Goal: Communication & Community: Answer question/provide support

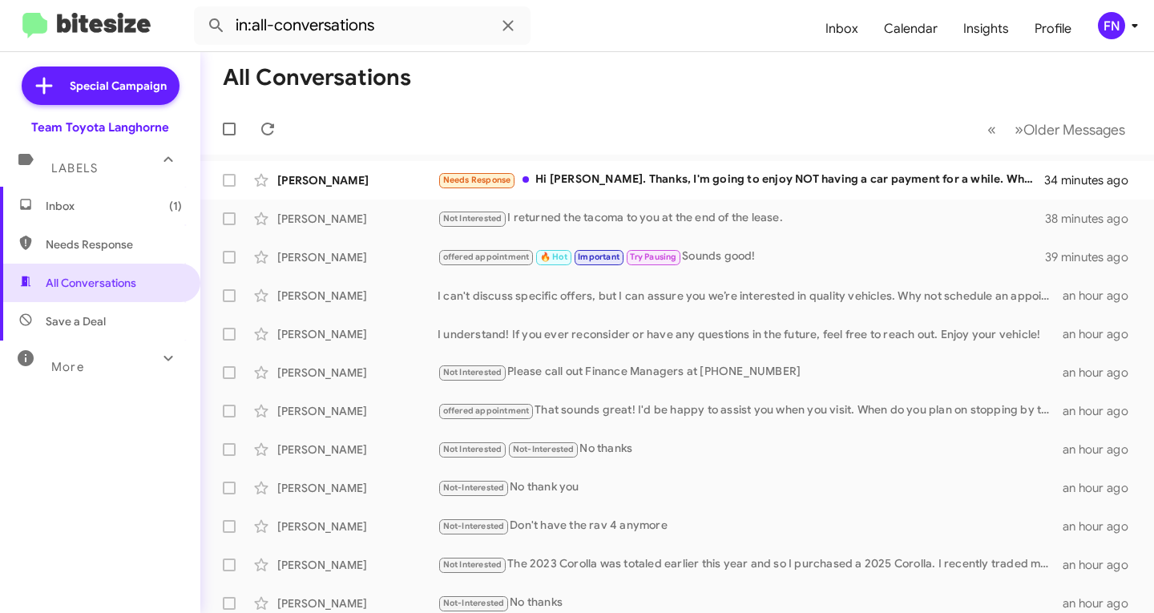
click at [147, 319] on span "Save a Deal" at bounding box center [100, 321] width 200 height 38
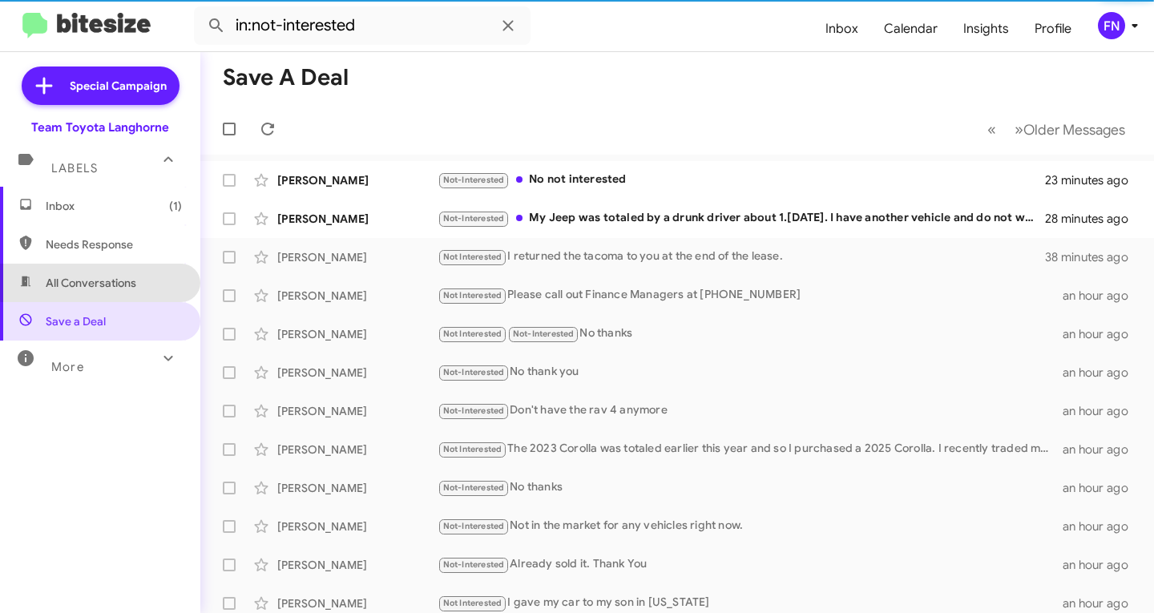
click at [135, 280] on span "All Conversations" at bounding box center [91, 283] width 91 height 16
type input "in:all-conversations"
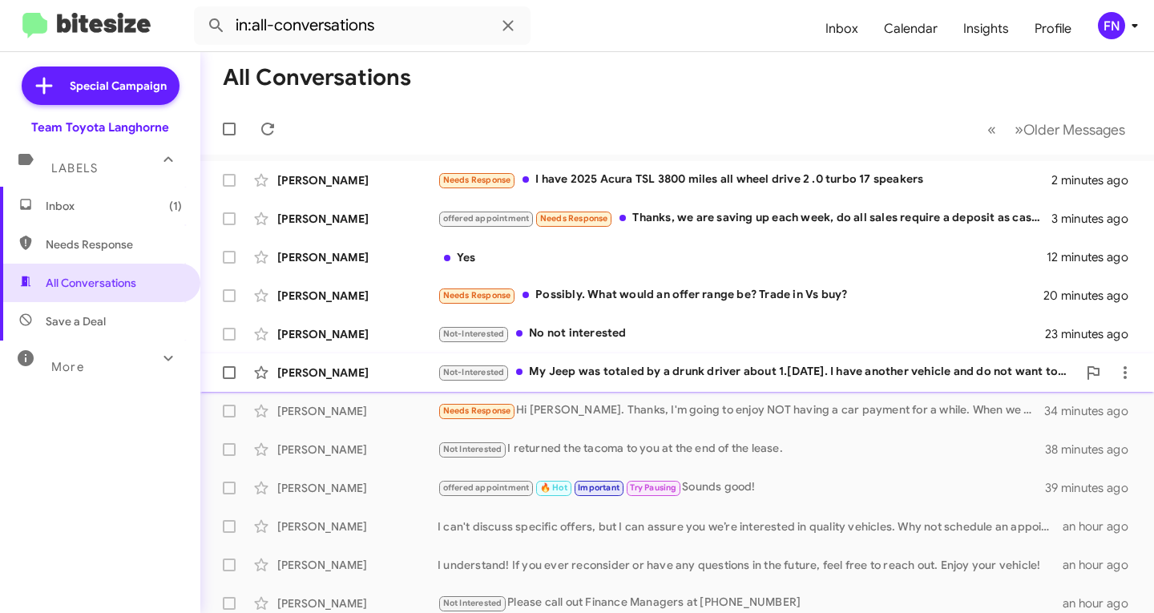
click at [335, 377] on div "[PERSON_NAME]" at bounding box center [357, 373] width 160 height 16
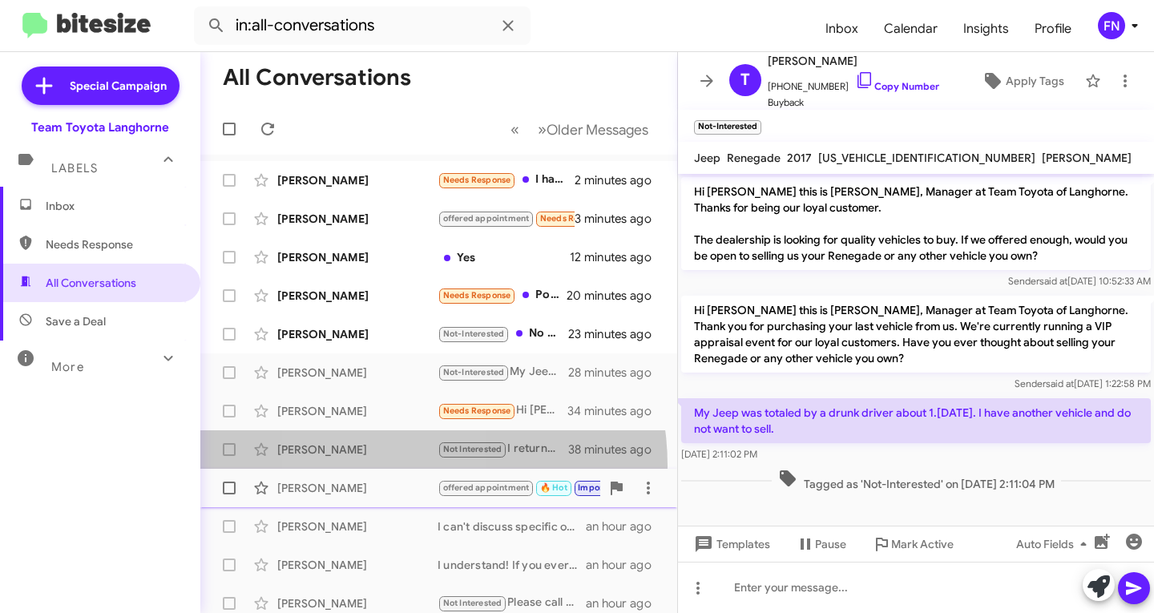
click at [373, 469] on mat-action-list "[PERSON_NAME] Needs Response I have 2025 Acura TSL 3800 miles all wheel drive 2…" at bounding box center [438, 543] width 477 height 776
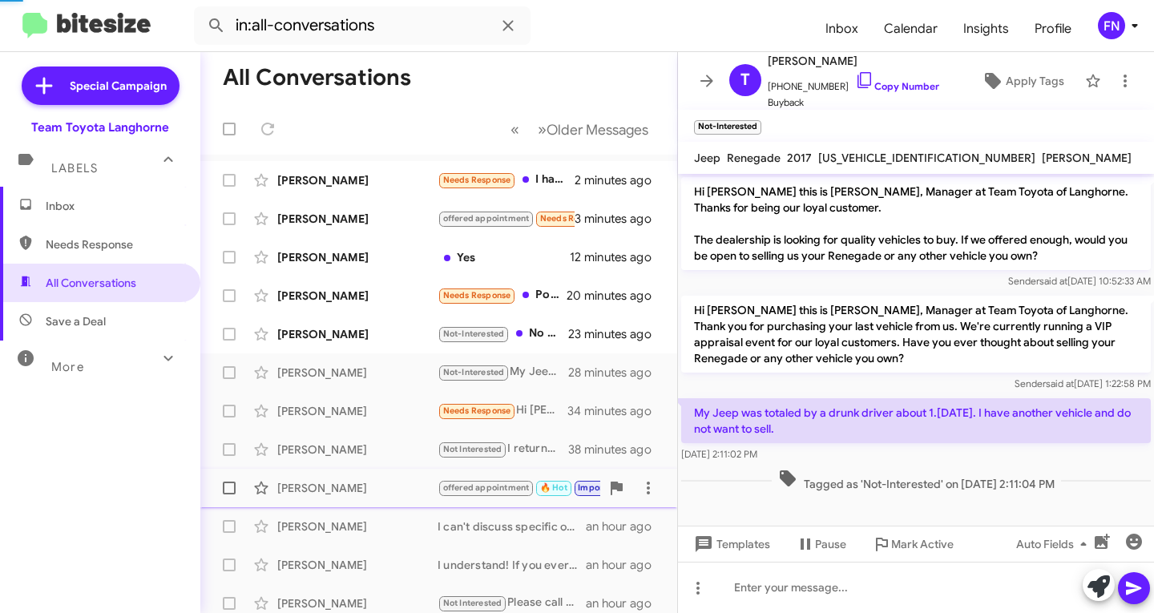
click at [374, 490] on div "[PERSON_NAME]" at bounding box center [357, 488] width 160 height 16
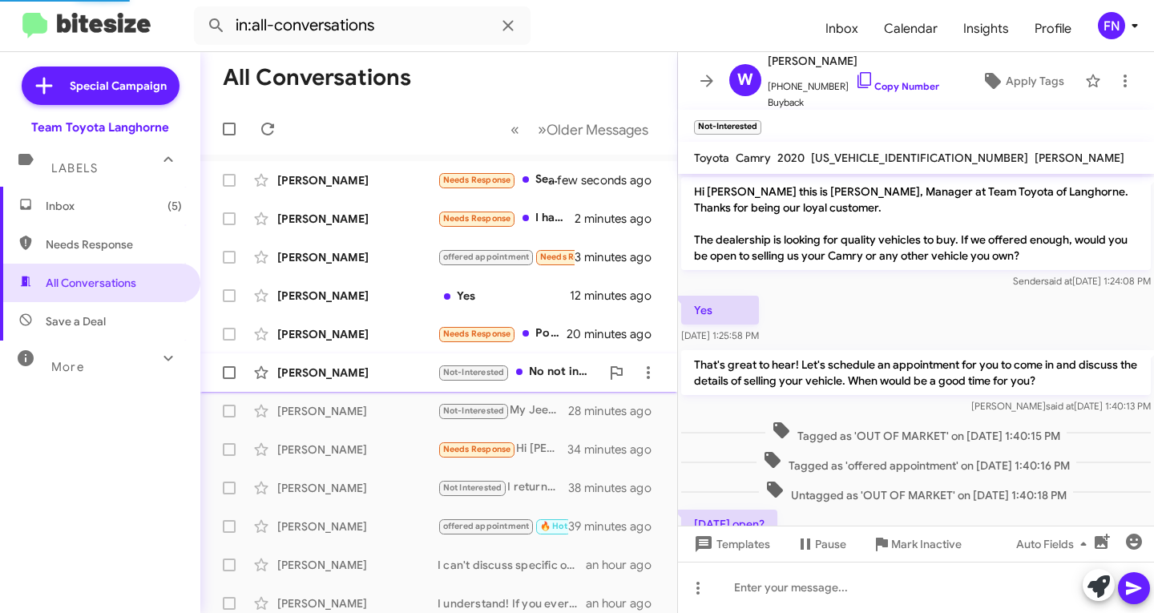
scroll to position [430, 0]
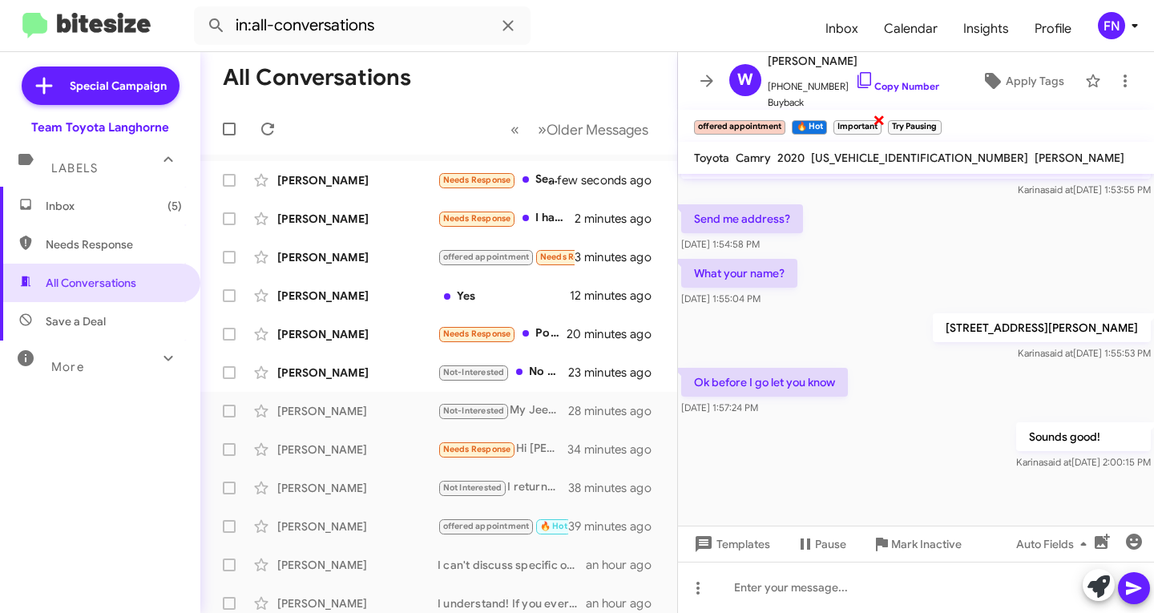
click at [881, 128] on span "×" at bounding box center [879, 119] width 13 height 19
click at [878, 119] on div "Try Pausing ×" at bounding box center [859, 125] width 59 height 20
click at [883, 115] on span "×" at bounding box center [884, 119] width 13 height 19
click at [303, 357] on div "[PERSON_NAME] Not-Interested No not interested 23 minutes ago" at bounding box center [438, 373] width 451 height 32
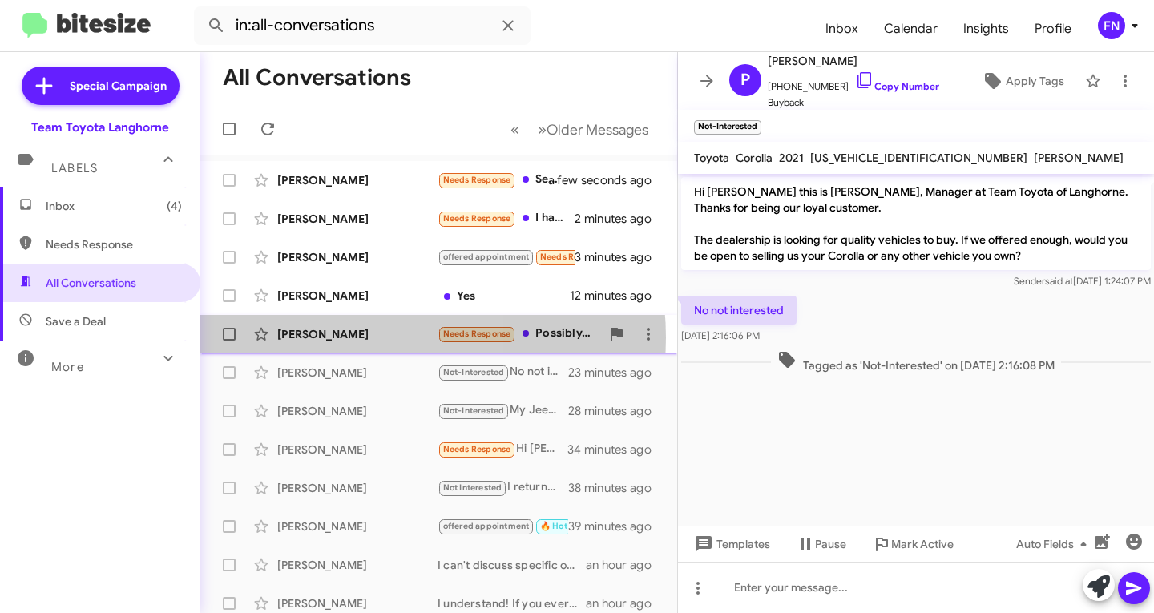
click at [381, 337] on div "[PERSON_NAME]" at bounding box center [357, 334] width 160 height 16
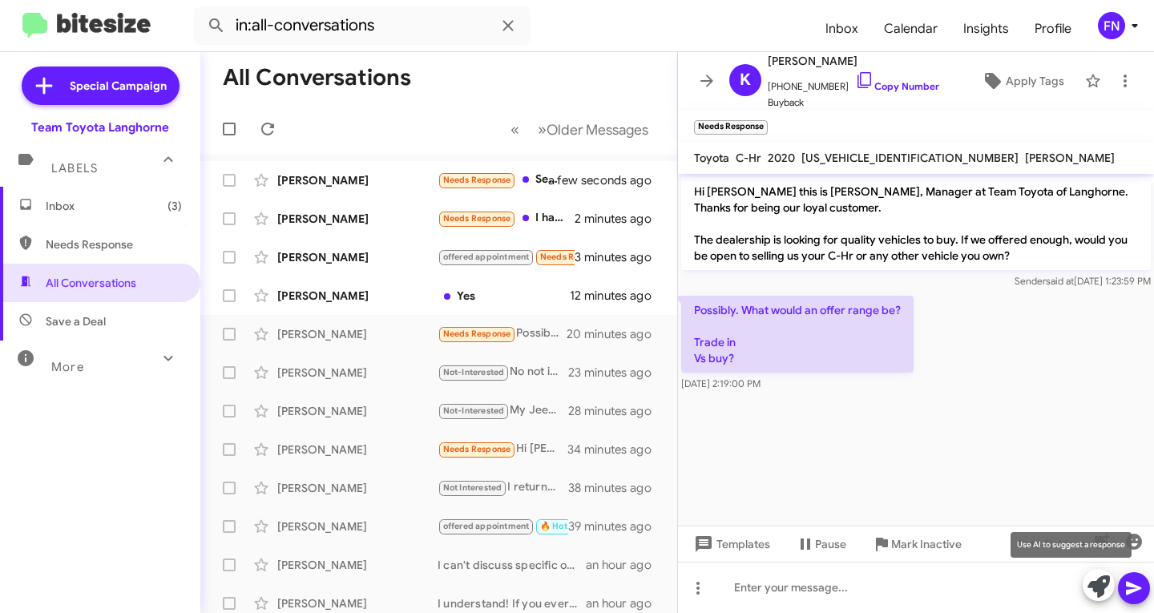
click at [1101, 595] on icon at bounding box center [1099, 586] width 22 height 22
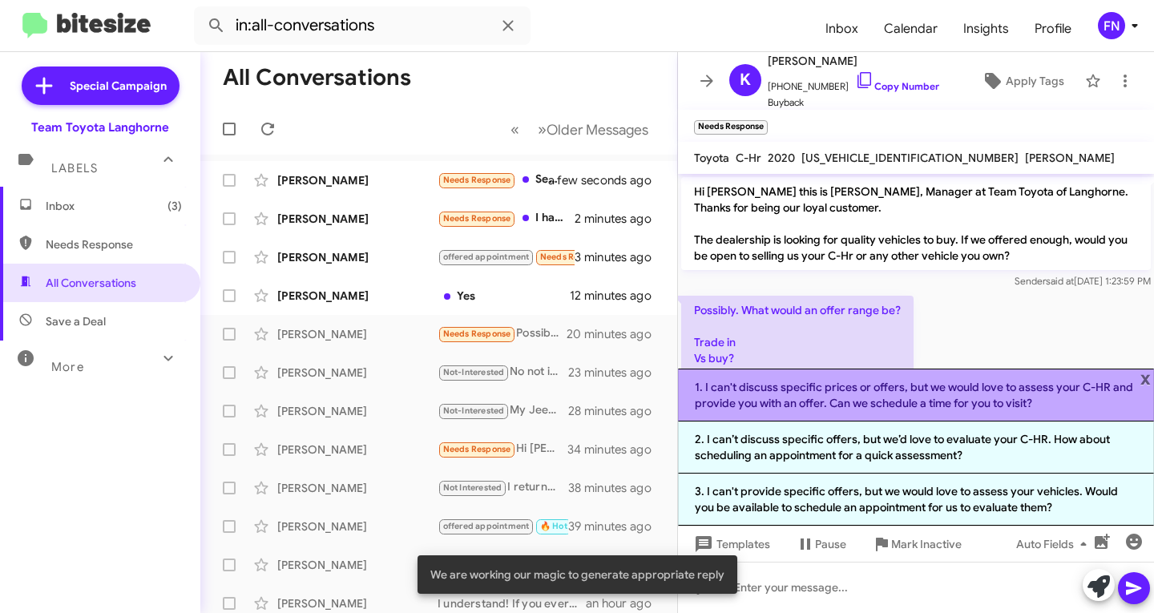
click at [814, 406] on li "1. I can't discuss specific prices or offers, but we would love to assess your …" at bounding box center [916, 395] width 476 height 53
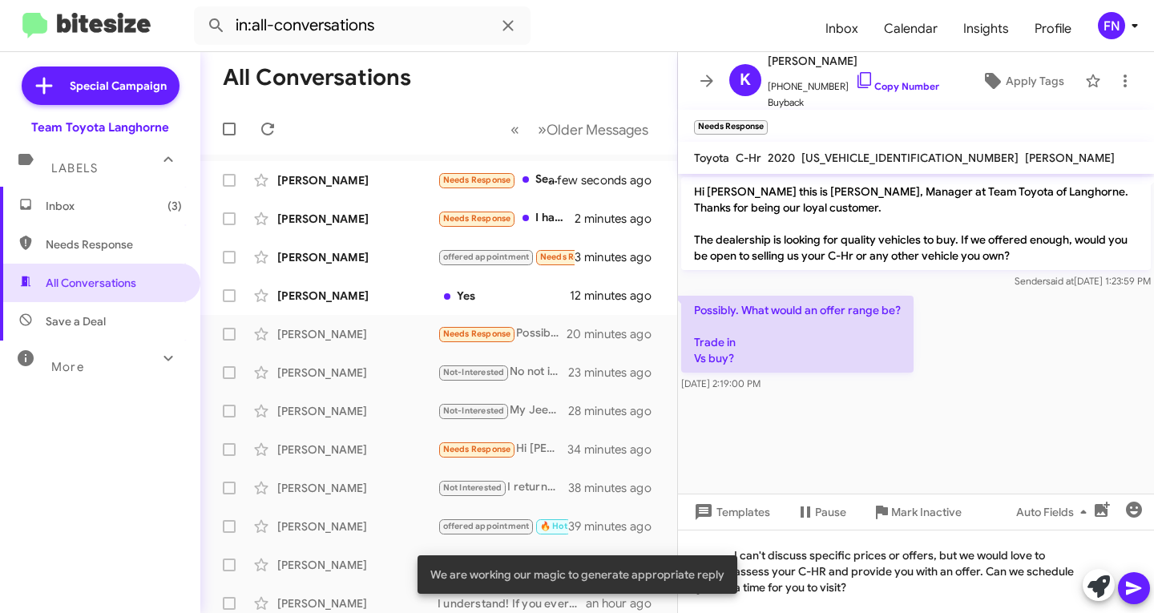
click at [1132, 589] on icon at bounding box center [1133, 589] width 15 height 14
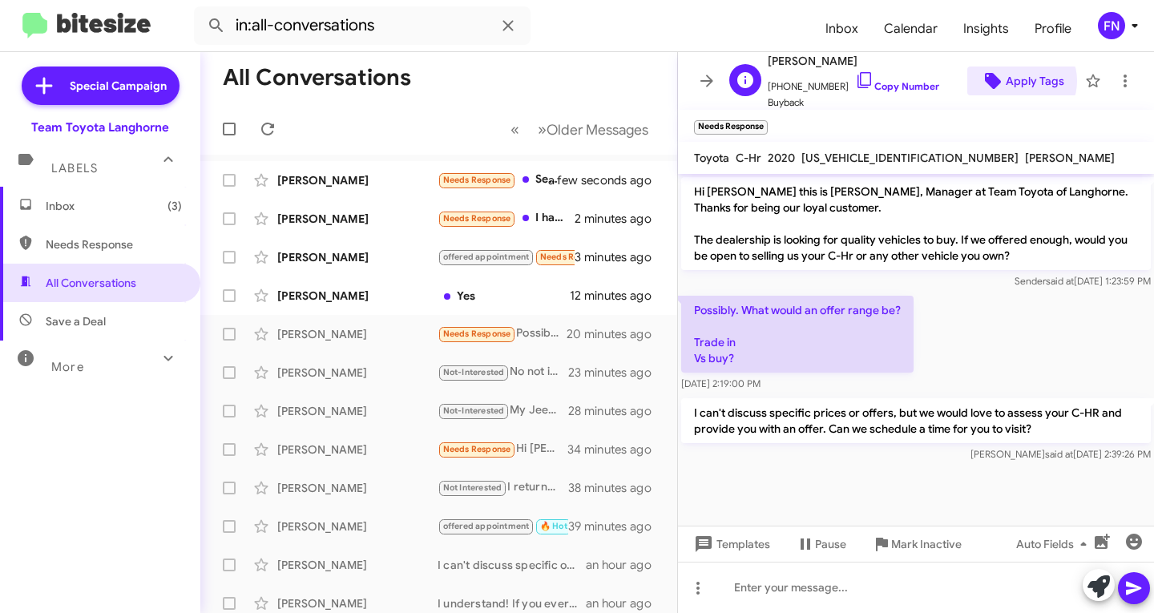
click at [1008, 81] on span "Apply Tags" at bounding box center [1035, 81] width 59 height 29
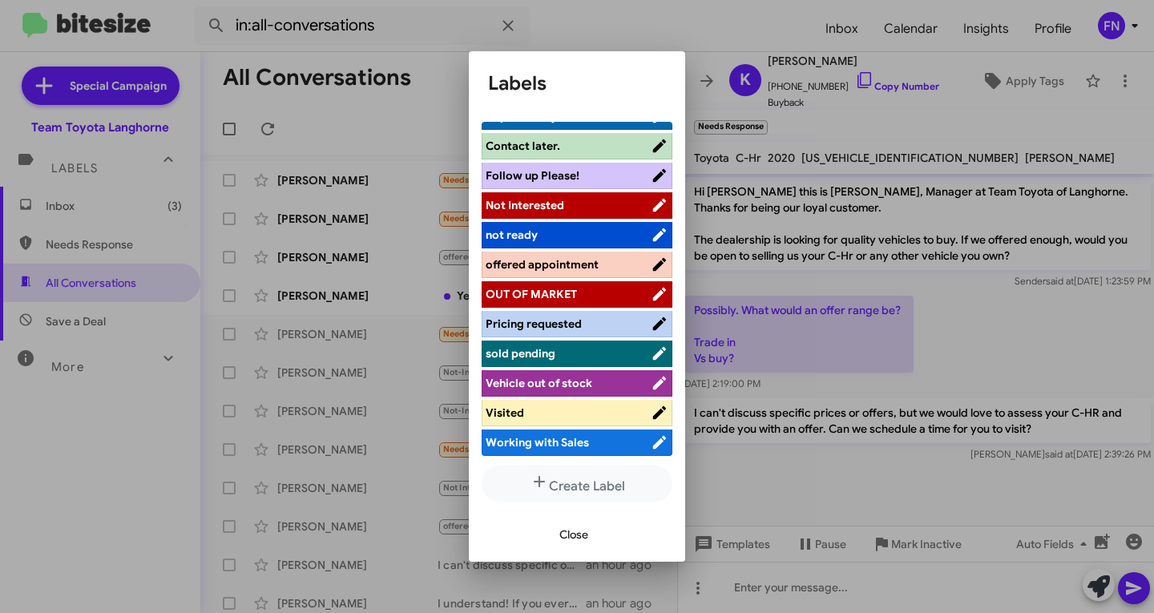
click at [549, 268] on span "offered appointment" at bounding box center [542, 264] width 113 height 14
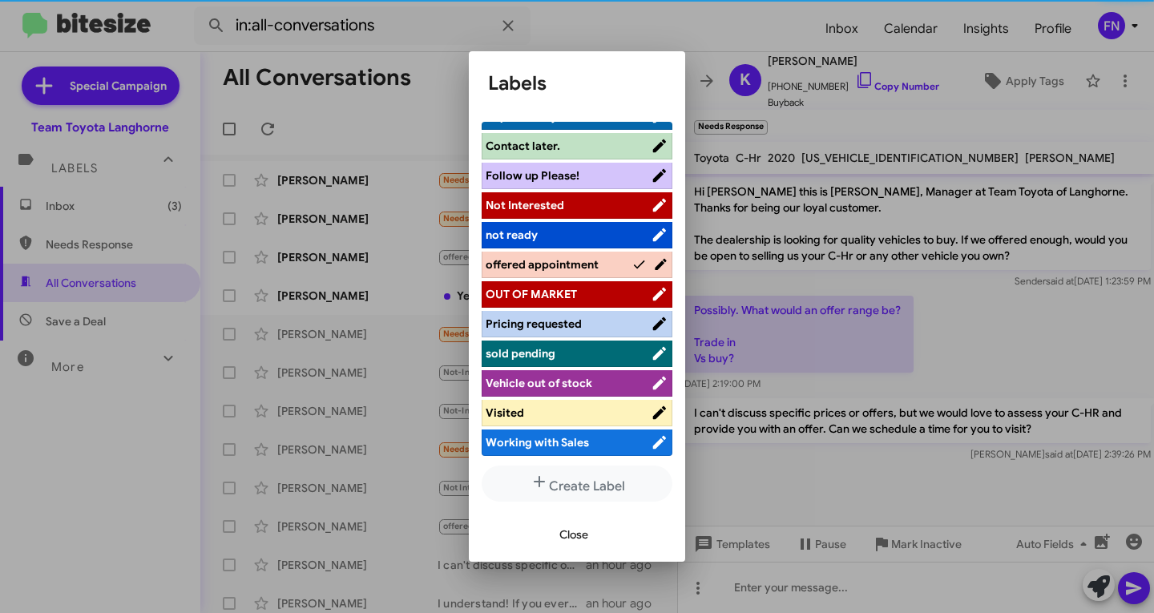
scroll to position [227, 0]
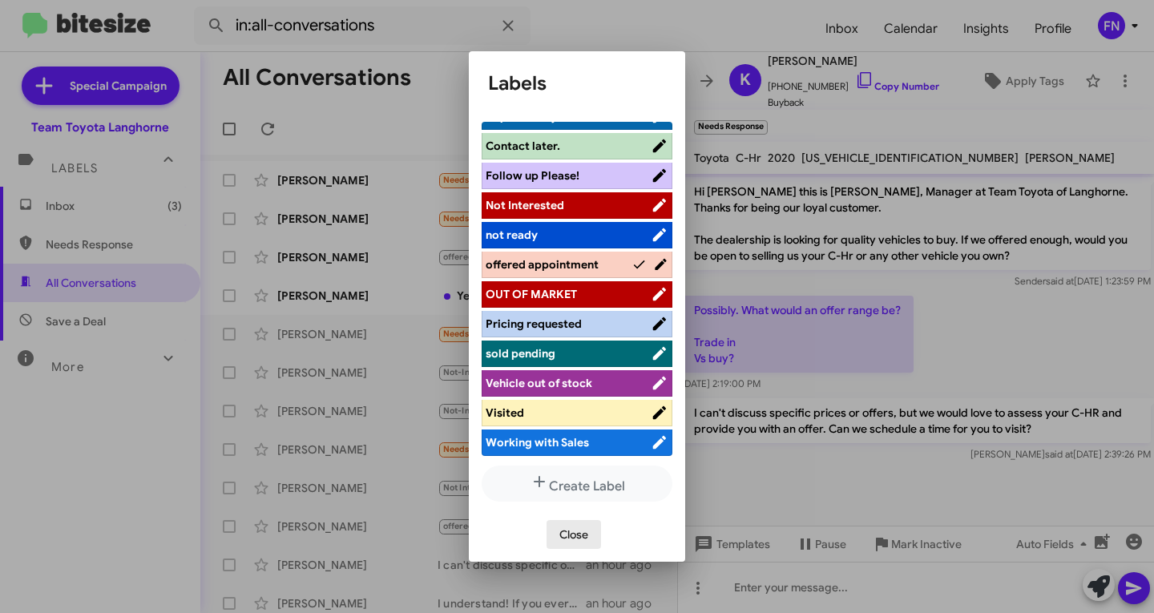
click at [583, 526] on span "Close" at bounding box center [573, 534] width 29 height 29
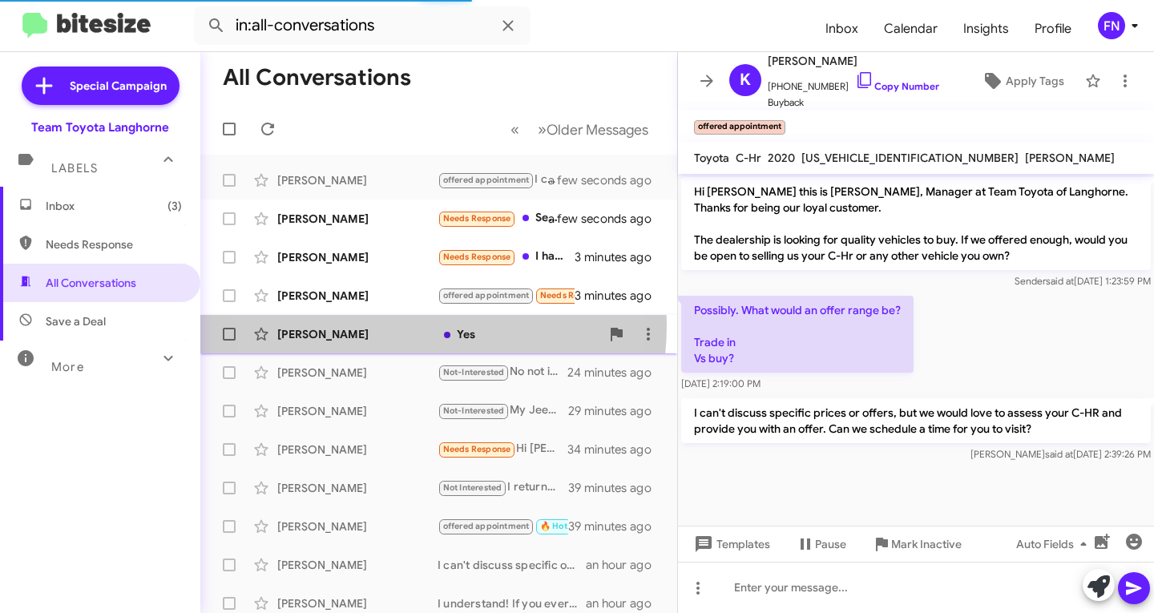
click at [350, 285] on mat-action-list "[PERSON_NAME] offered appointment I can't discuss specific prices or offers, bu…" at bounding box center [438, 543] width 477 height 776
click at [403, 342] on div "[PERSON_NAME] Yes 12 minutes ago" at bounding box center [438, 334] width 451 height 32
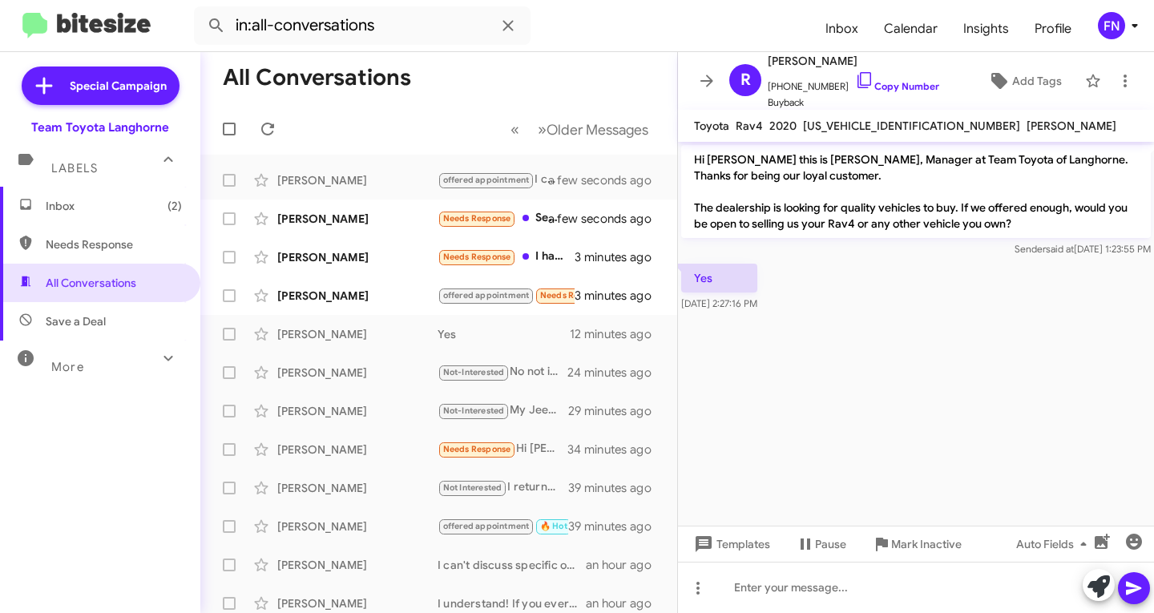
click at [1088, 591] on icon at bounding box center [1099, 586] width 22 height 22
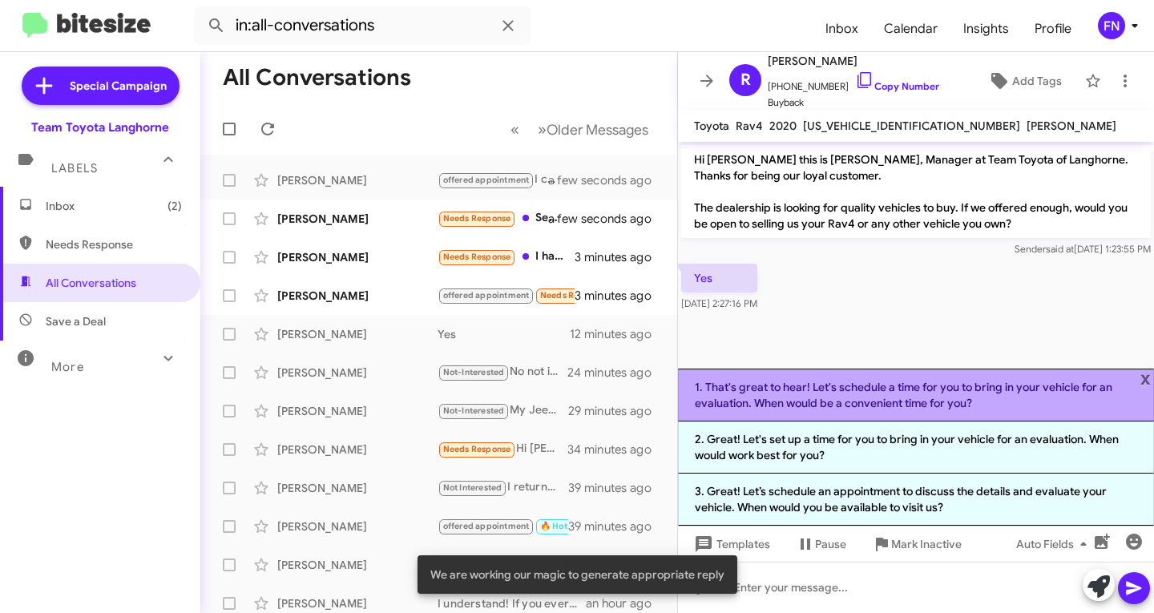
click at [854, 406] on li "1. That's great to hear! Let's schedule a time for you to bring in your vehicle…" at bounding box center [916, 395] width 476 height 53
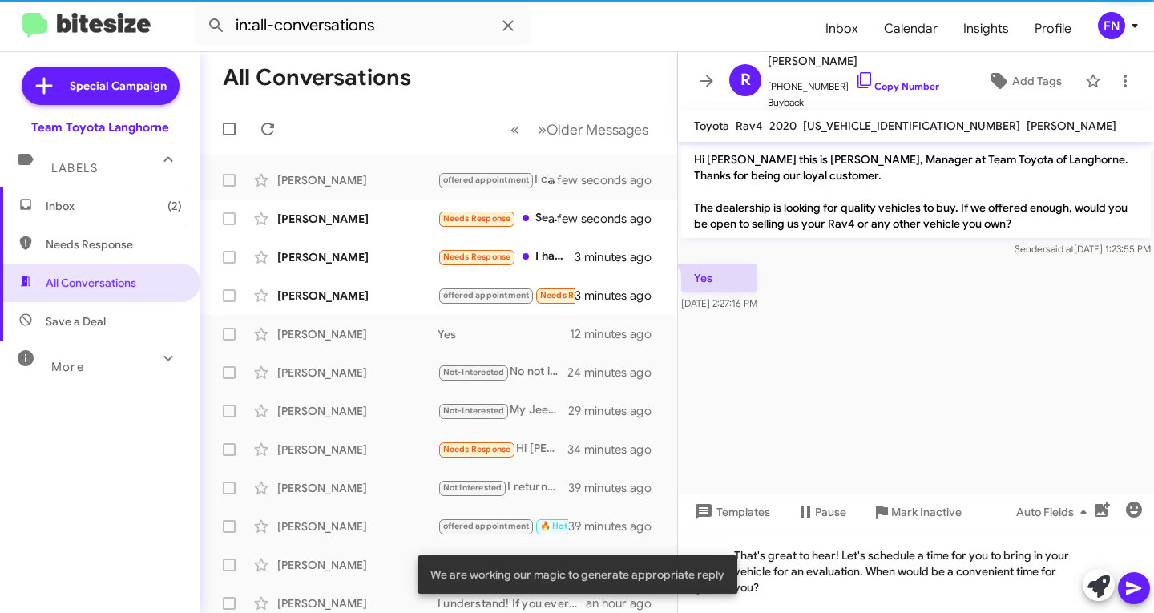
click at [1126, 596] on icon at bounding box center [1133, 588] width 19 height 19
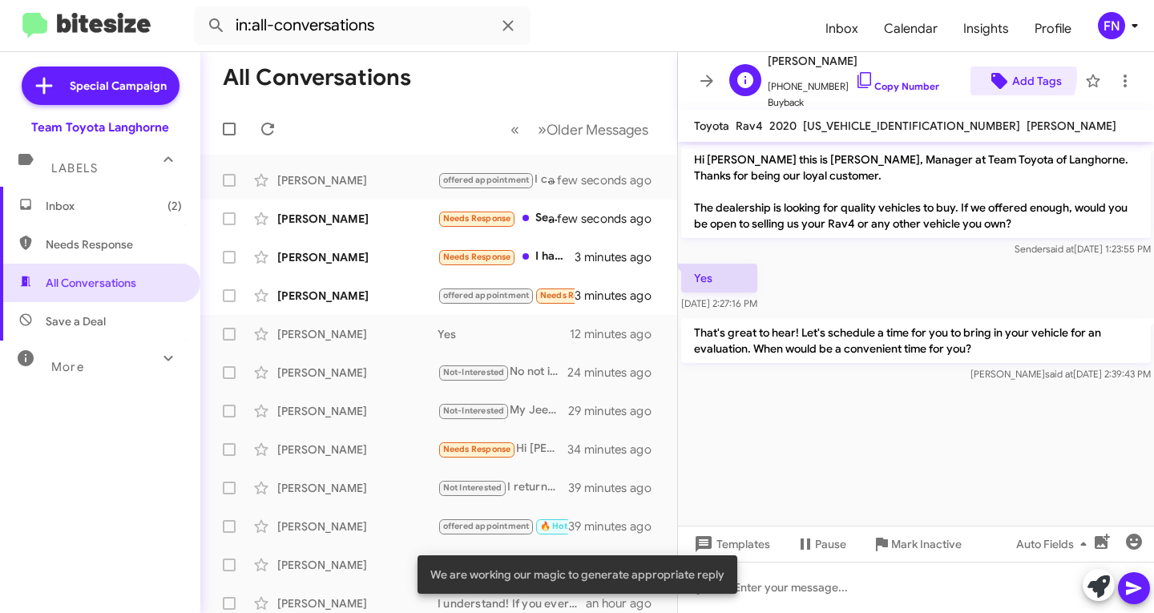
click at [1012, 76] on span "Add Tags" at bounding box center [1037, 81] width 50 height 29
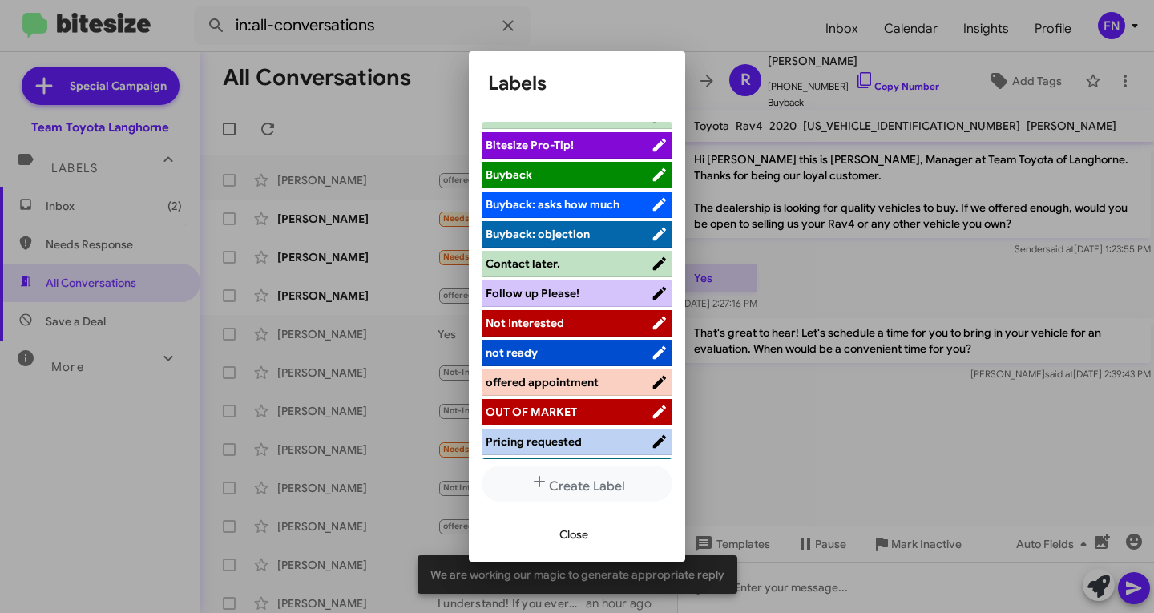
scroll to position [227, 0]
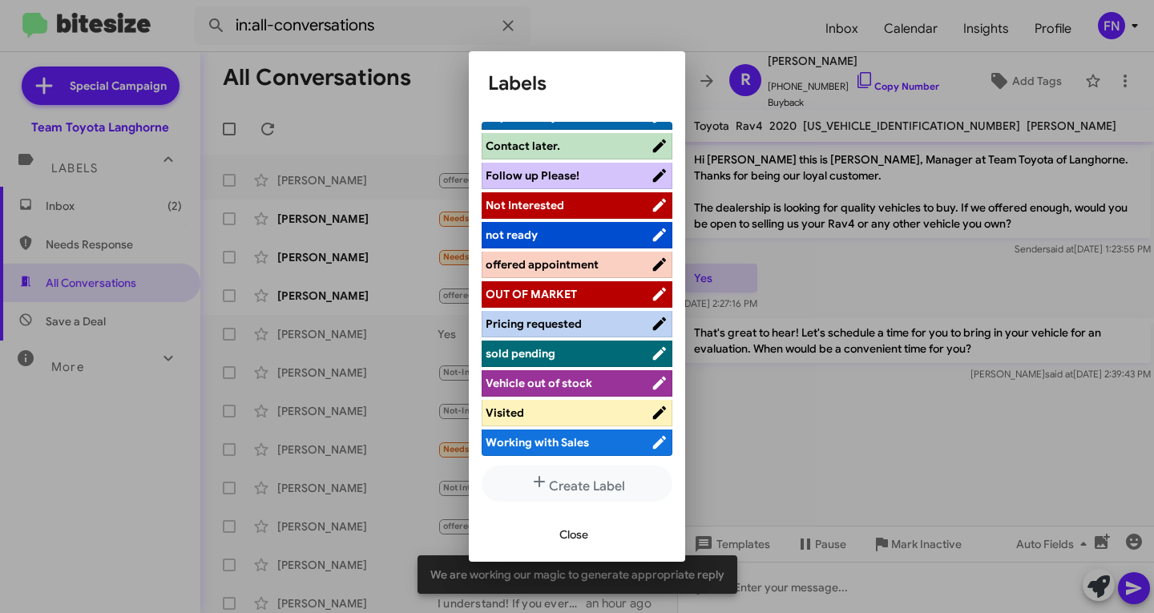
click at [578, 275] on li "offered appointment" at bounding box center [577, 265] width 191 height 26
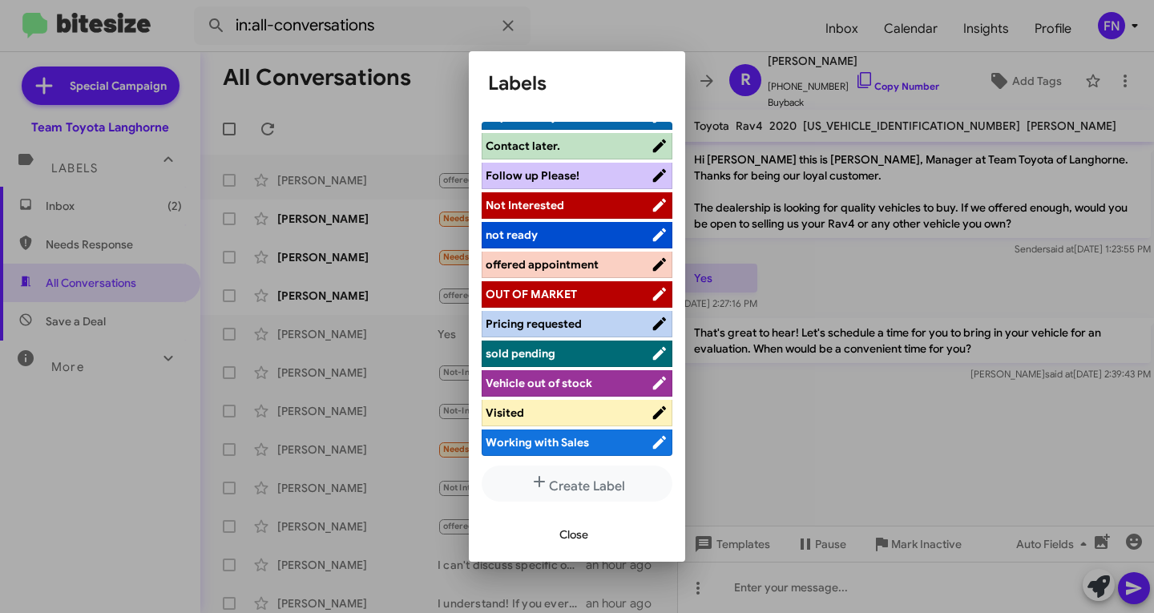
click at [587, 260] on span "offered appointment" at bounding box center [542, 264] width 113 height 14
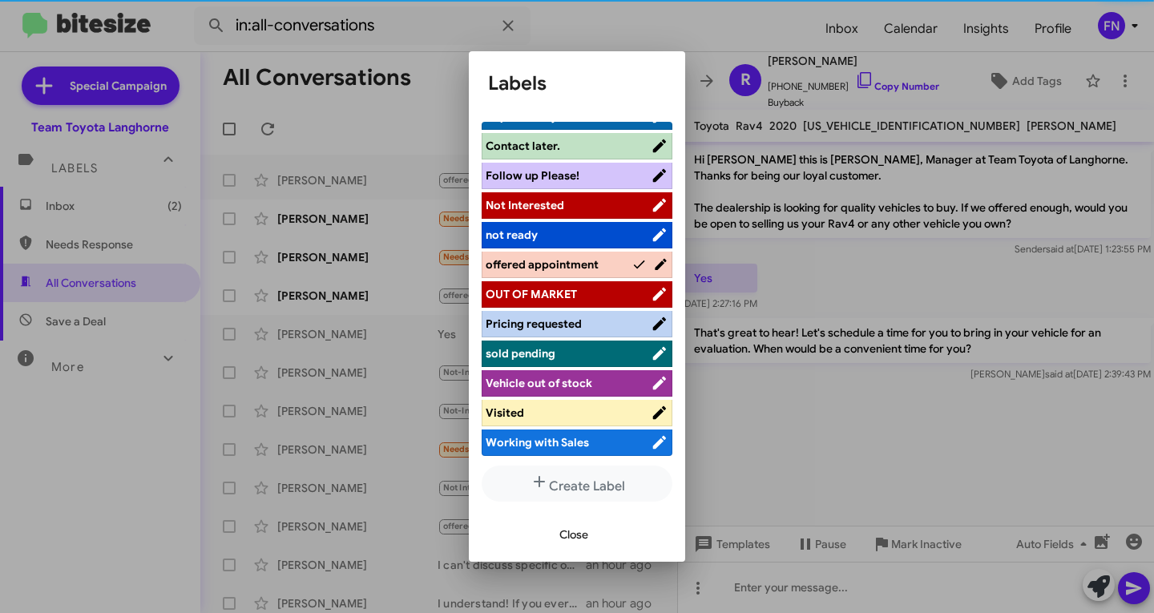
click at [583, 538] on span "Close" at bounding box center [573, 534] width 29 height 29
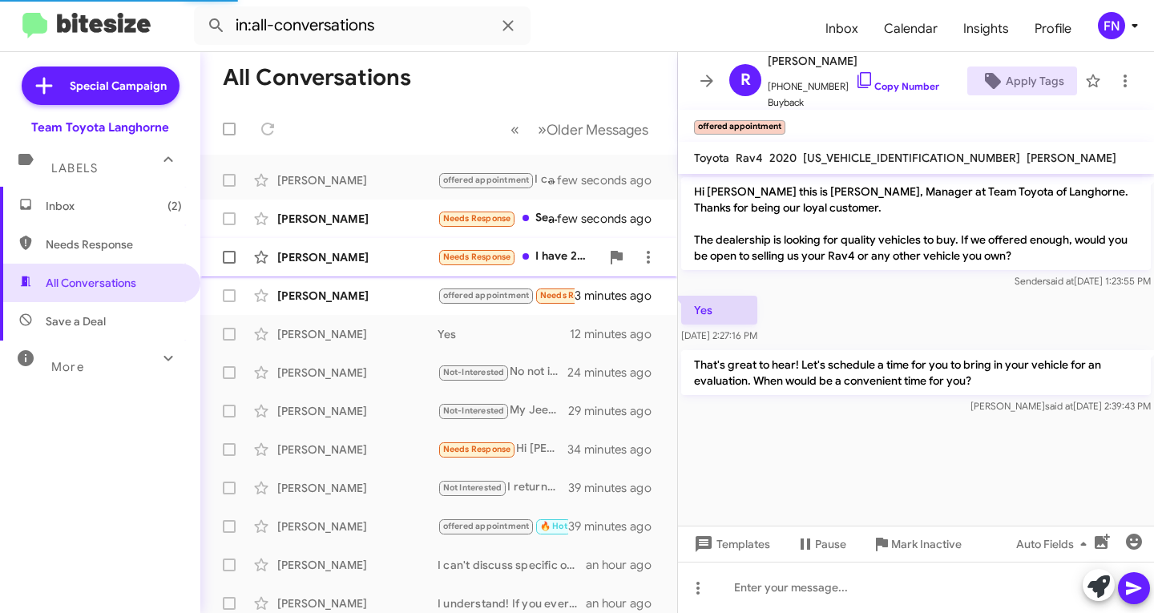
click at [316, 256] on div "[PERSON_NAME]" at bounding box center [357, 257] width 160 height 16
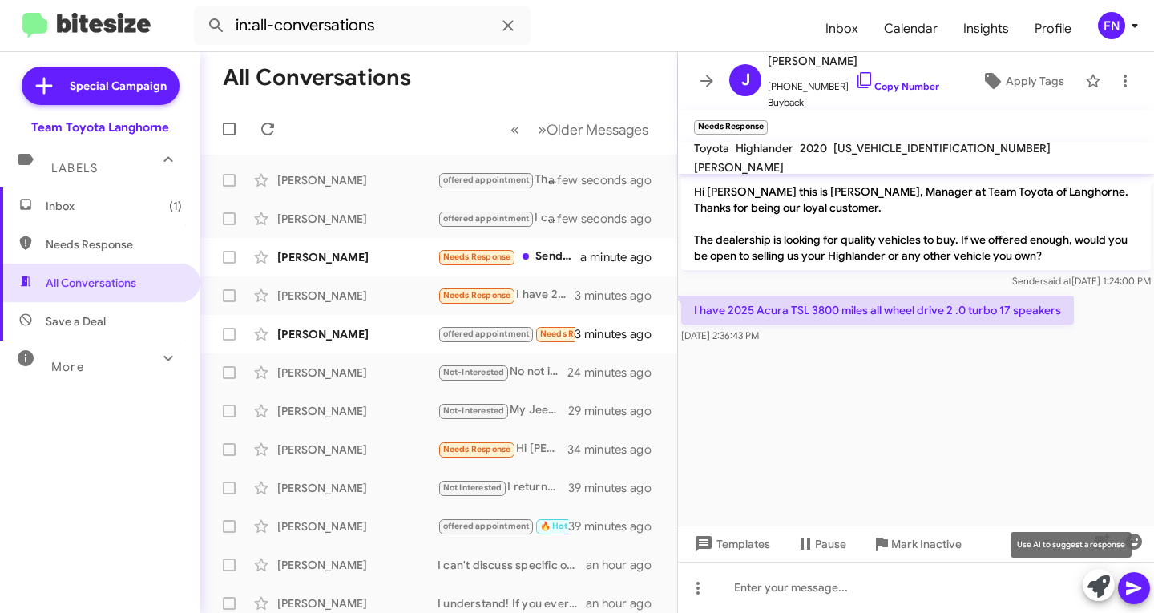
click at [1089, 590] on icon at bounding box center [1099, 586] width 22 height 22
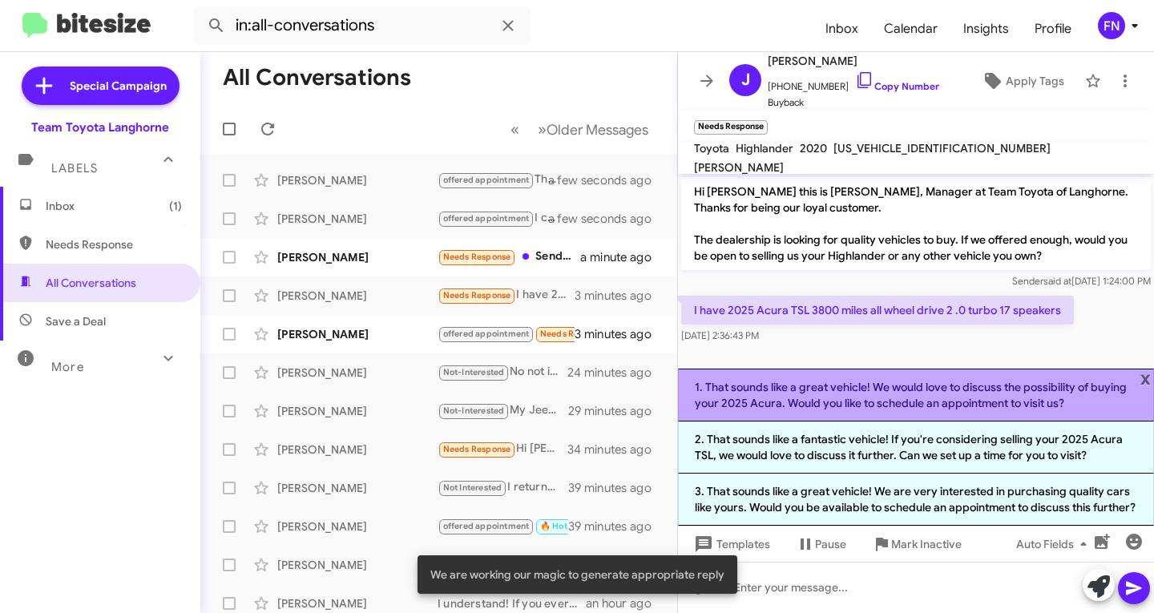
click at [791, 397] on li "1. That sounds like a great vehicle! We would love to discuss the possibility o…" at bounding box center [916, 395] width 476 height 53
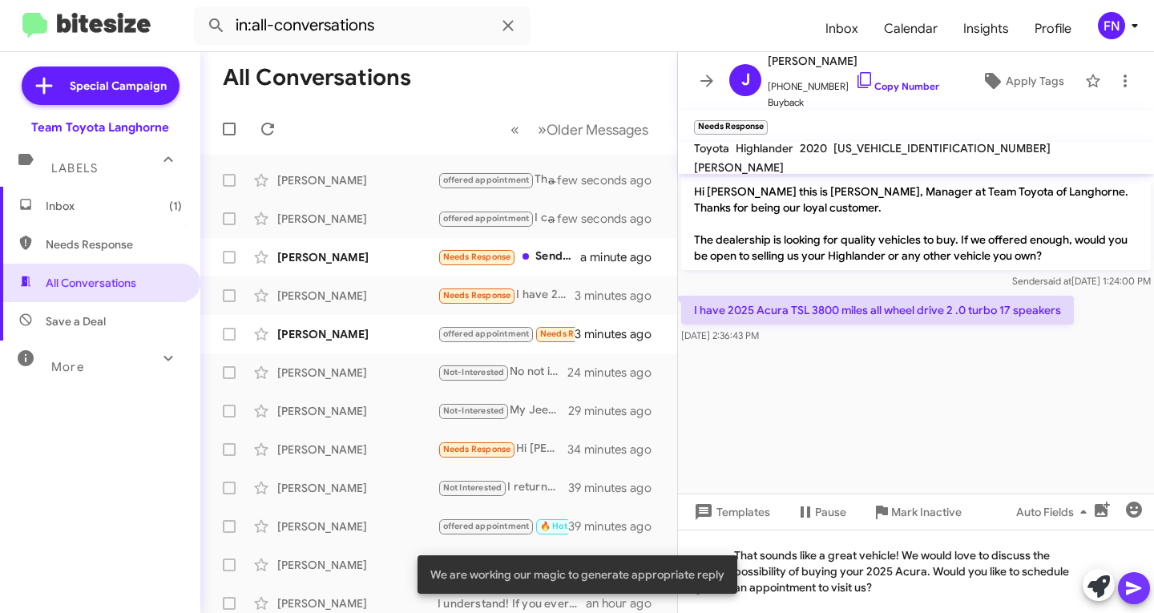
click at [1140, 581] on icon at bounding box center [1133, 588] width 19 height 19
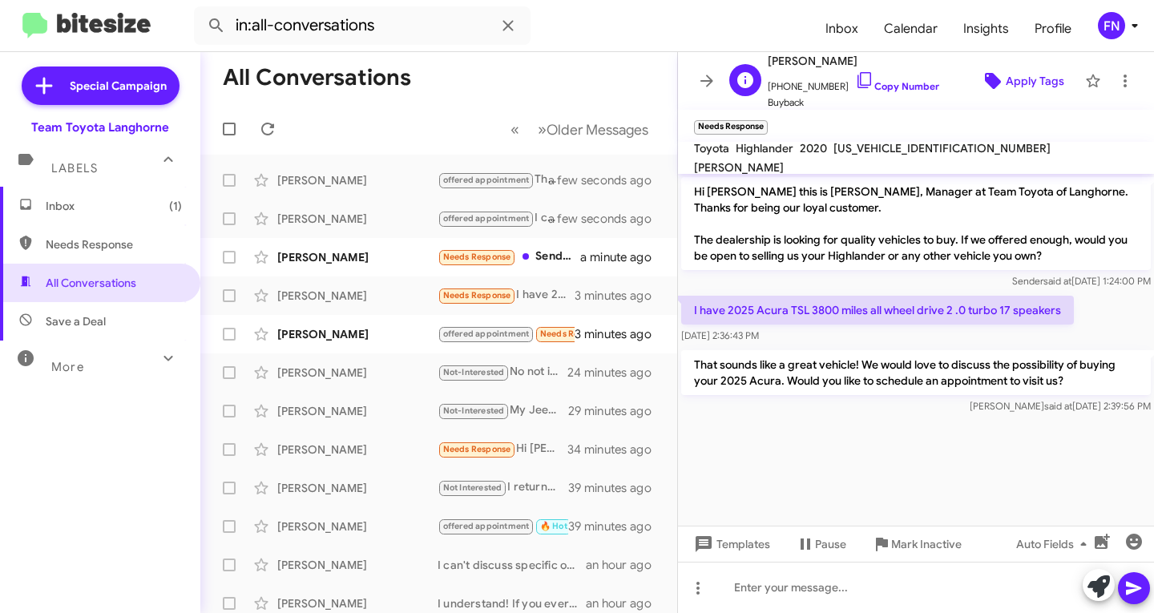
click at [1031, 79] on span "Apply Tags" at bounding box center [1035, 81] width 59 height 29
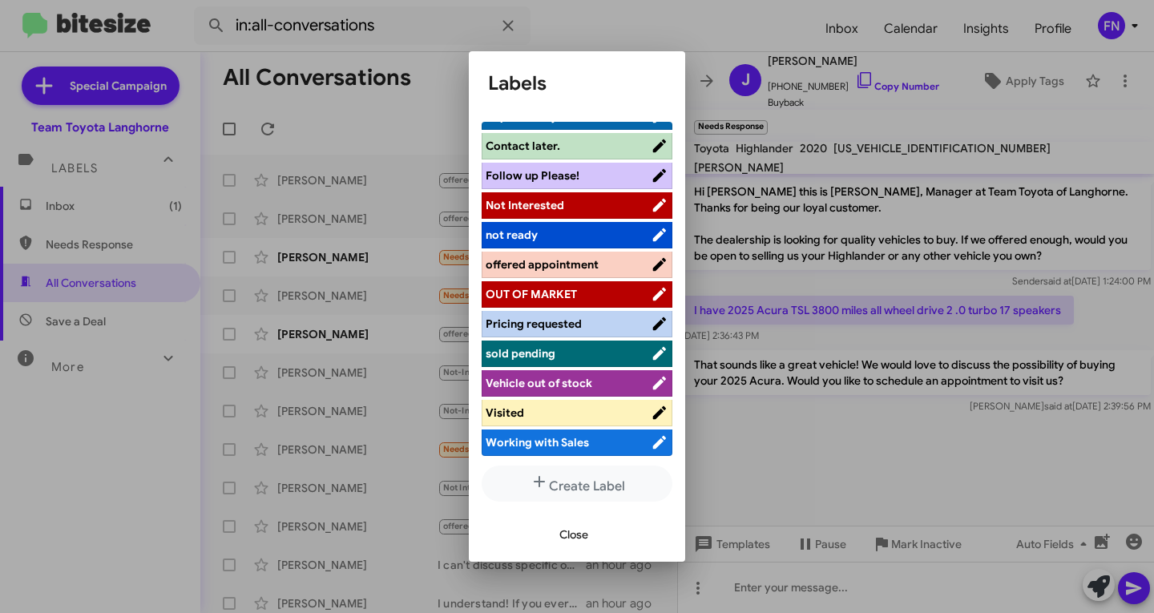
click at [569, 271] on span "offered appointment" at bounding box center [542, 264] width 113 height 14
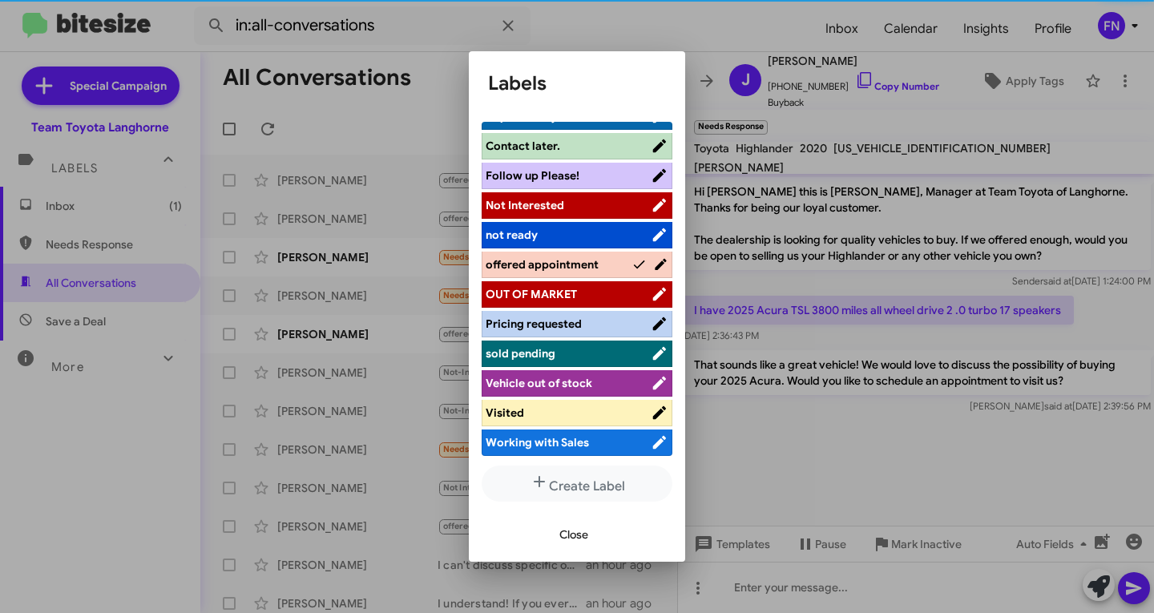
scroll to position [227, 0]
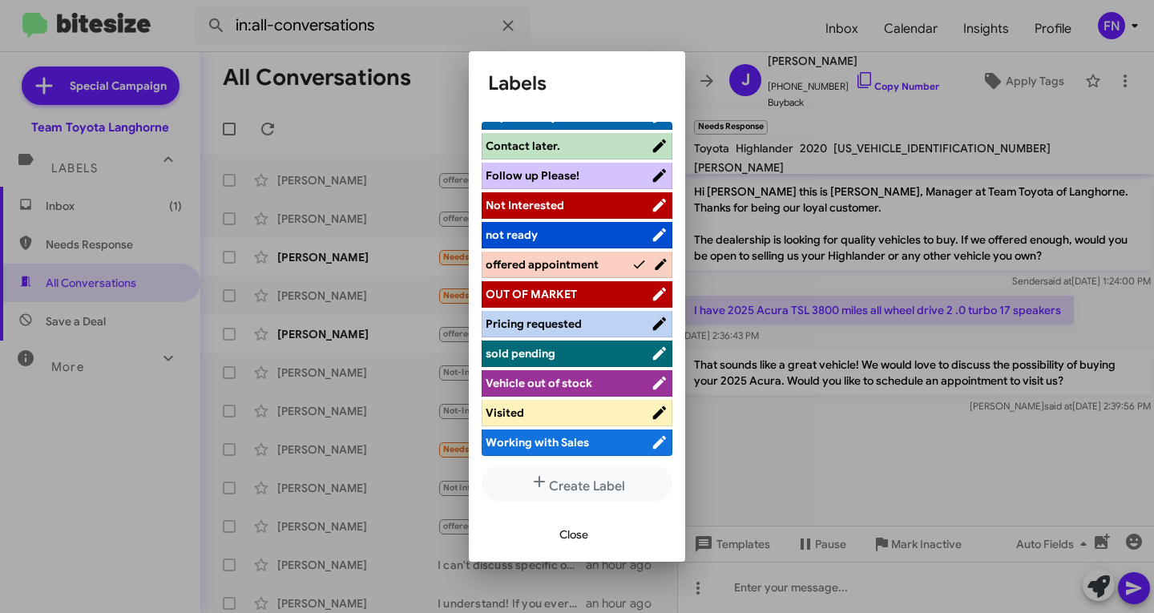
click at [591, 539] on button "Close" at bounding box center [574, 534] width 54 height 29
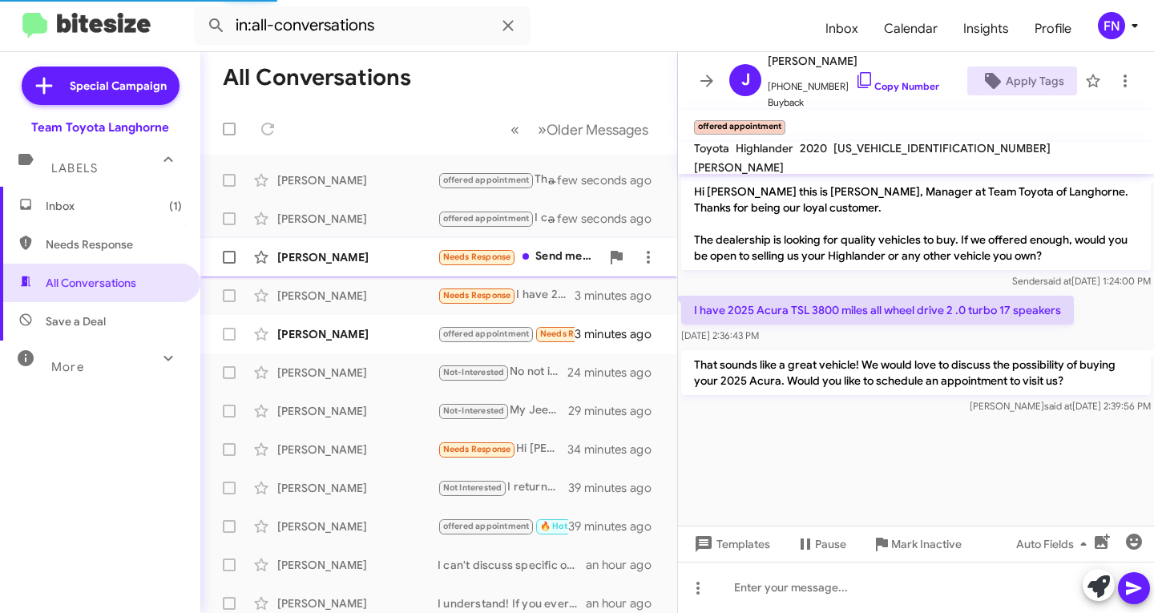
click at [362, 253] on div "[PERSON_NAME]" at bounding box center [357, 257] width 160 height 16
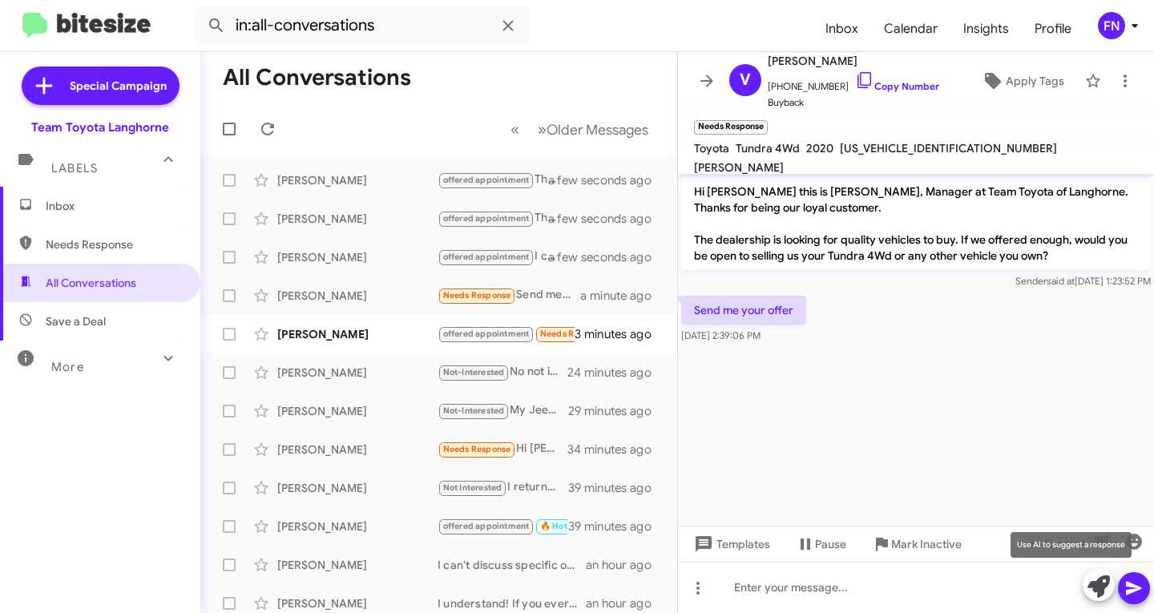
click at [1094, 586] on icon at bounding box center [1099, 586] width 22 height 22
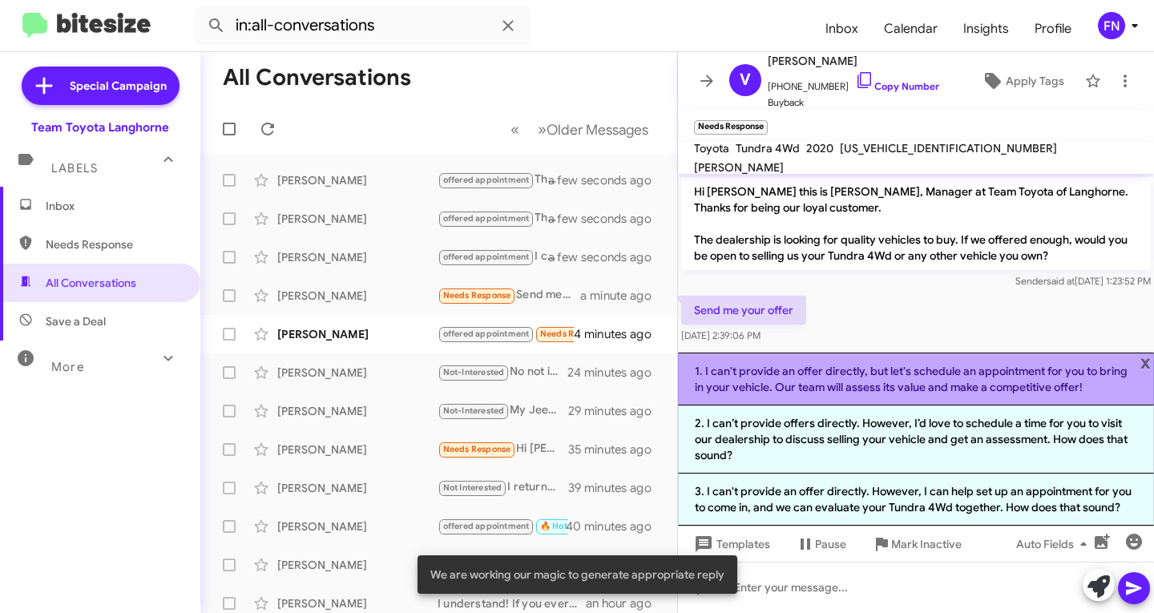
click at [861, 399] on li "1. I can't provide an offer directly, but let's schedule an appointment for you…" at bounding box center [916, 379] width 476 height 53
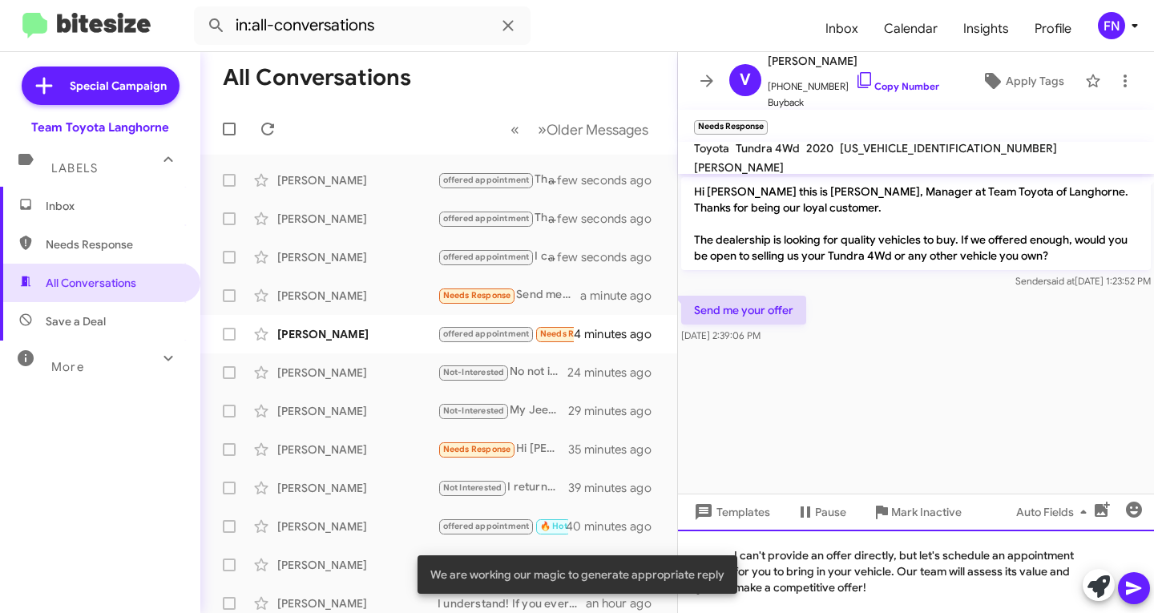
drag, startPoint x: 922, startPoint y: 556, endPoint x: 713, endPoint y: 558, distance: 208.4
click at [713, 558] on body "in:all-conversations Inbox Calendar Insights Profile FN Special Campaign Team T…" at bounding box center [577, 306] width 1154 height 613
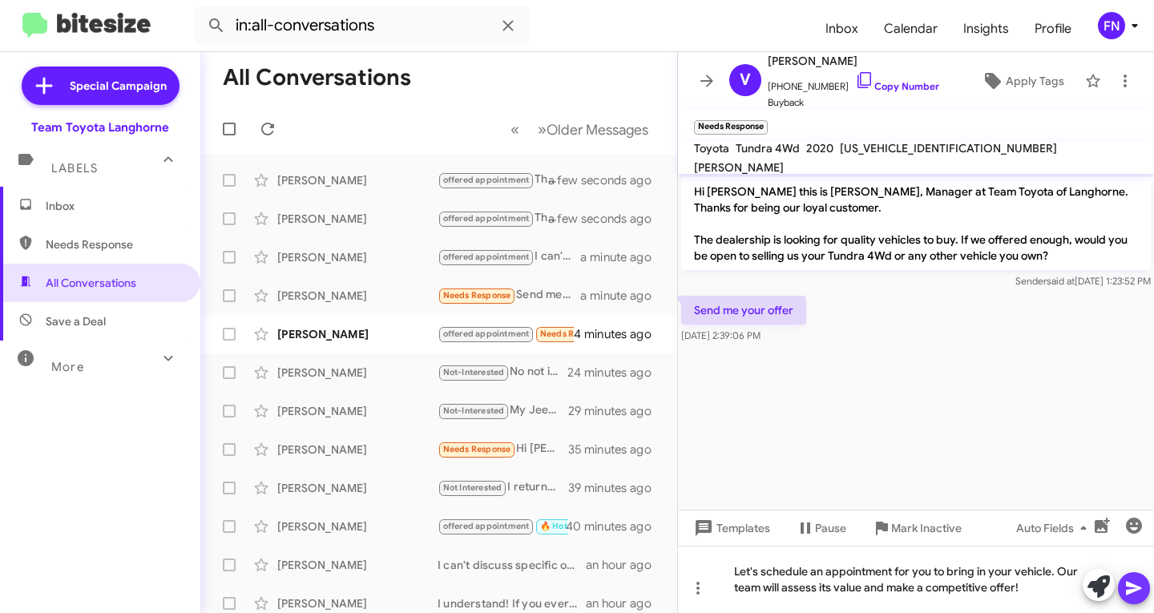
click at [1120, 585] on button at bounding box center [1134, 588] width 32 height 32
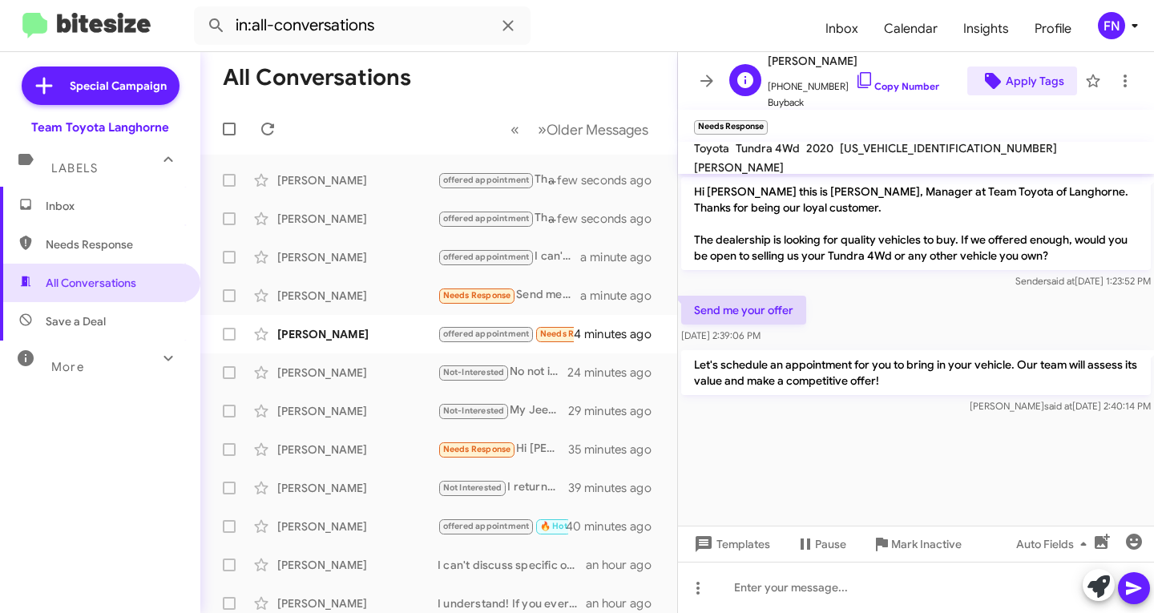
click at [1035, 77] on span "Apply Tags" at bounding box center [1035, 81] width 59 height 29
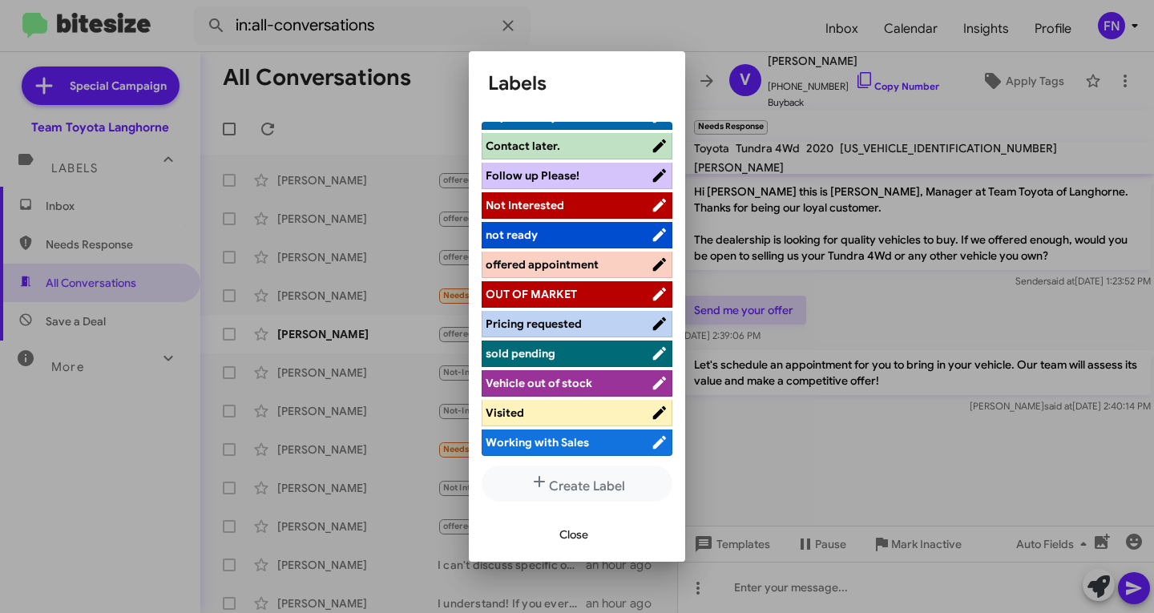
click at [576, 264] on span "offered appointment" at bounding box center [542, 264] width 113 height 14
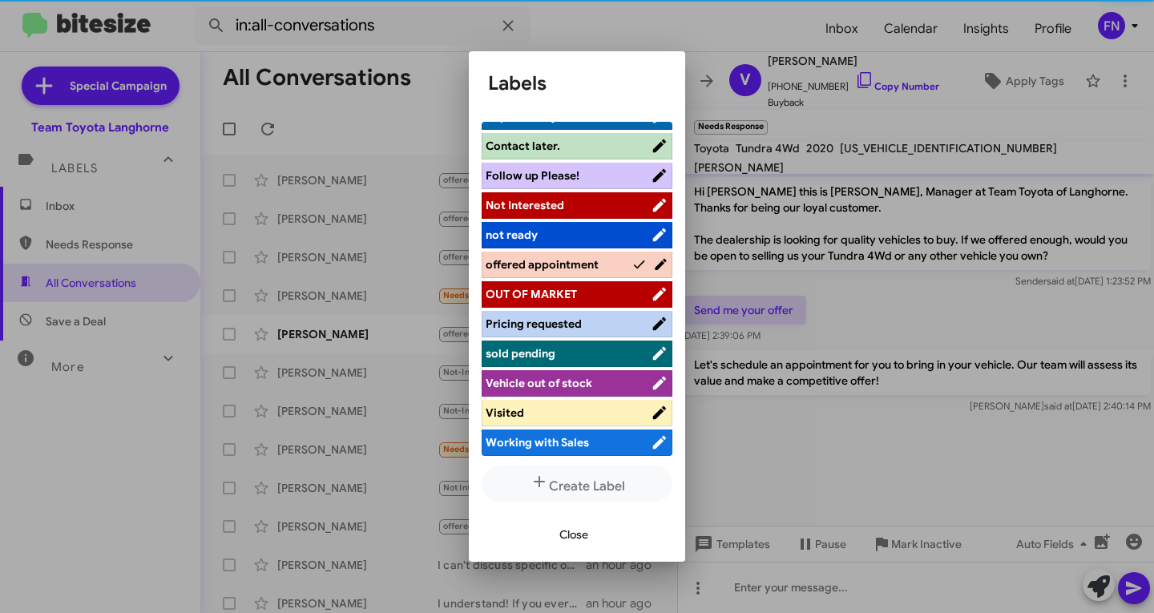
click at [579, 535] on span "Close" at bounding box center [573, 534] width 29 height 29
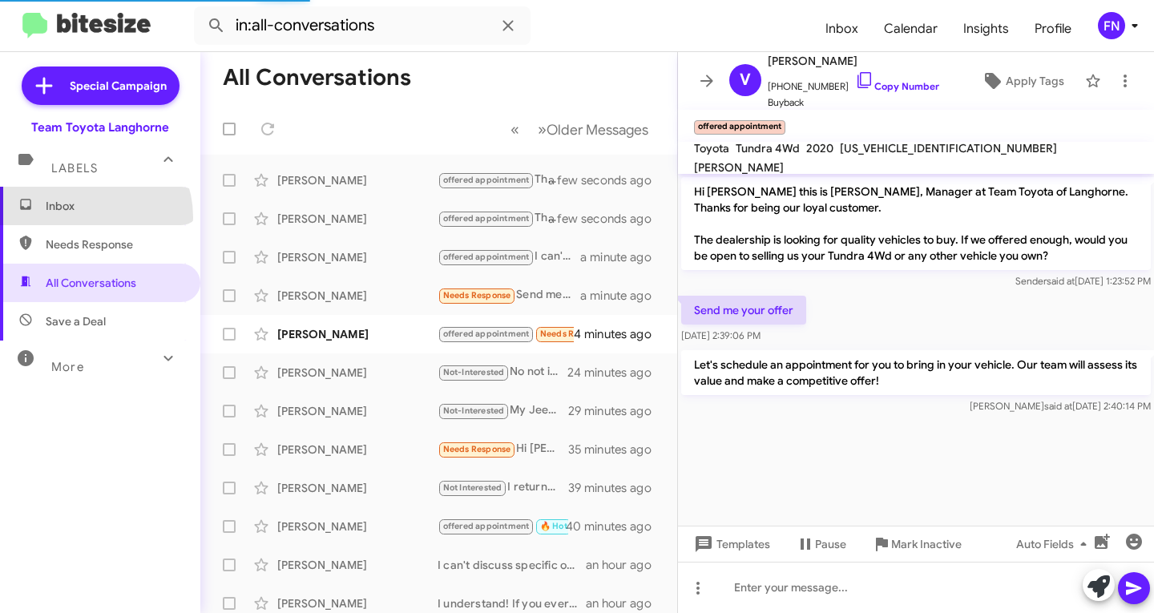
click at [86, 217] on span "Inbox" at bounding box center [100, 206] width 200 height 38
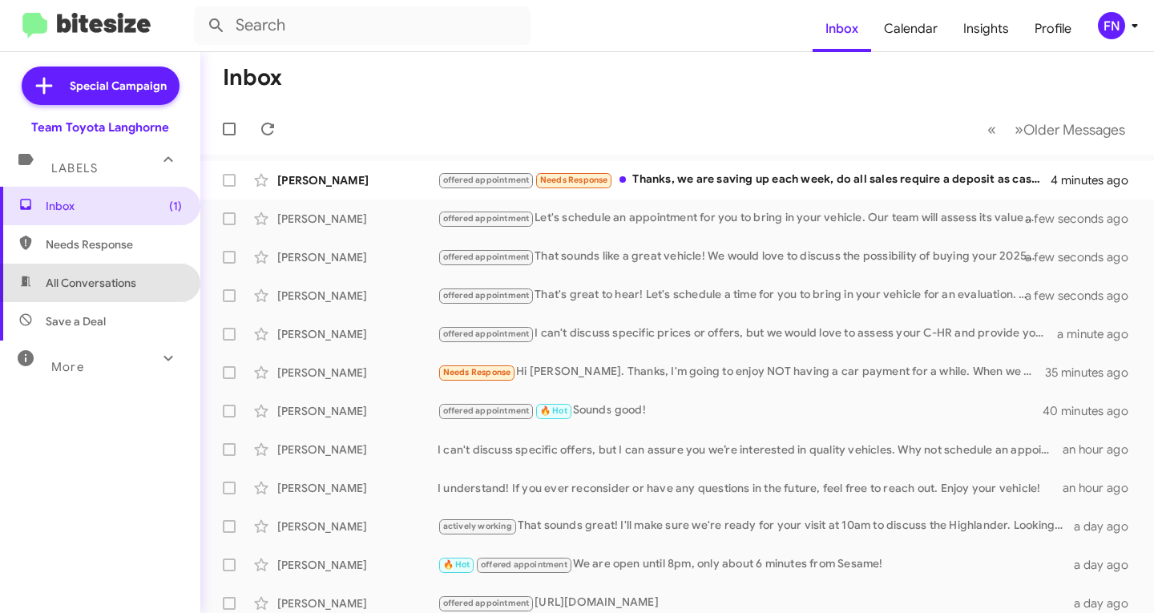
click at [103, 273] on span "All Conversations" at bounding box center [100, 283] width 200 height 38
type input "in:all-conversations"
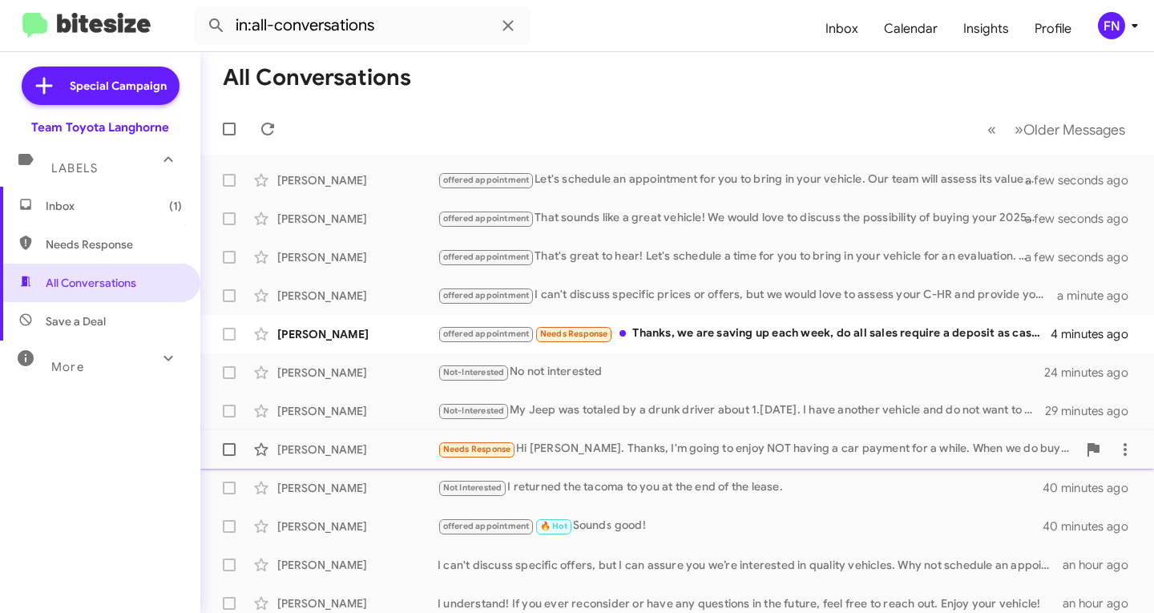
click at [555, 442] on div "Needs Response Hi [PERSON_NAME]. Thanks, I'm going to enjoy NOT having a car pa…" at bounding box center [758, 449] width 640 height 18
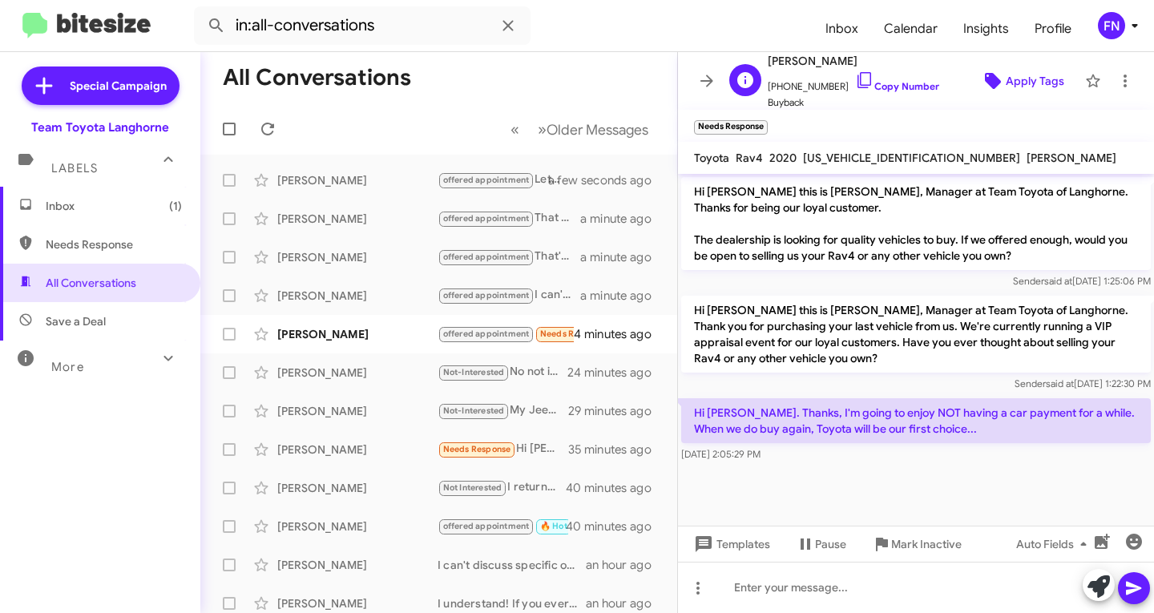
click at [1038, 71] on span "Apply Tags" at bounding box center [1035, 81] width 59 height 29
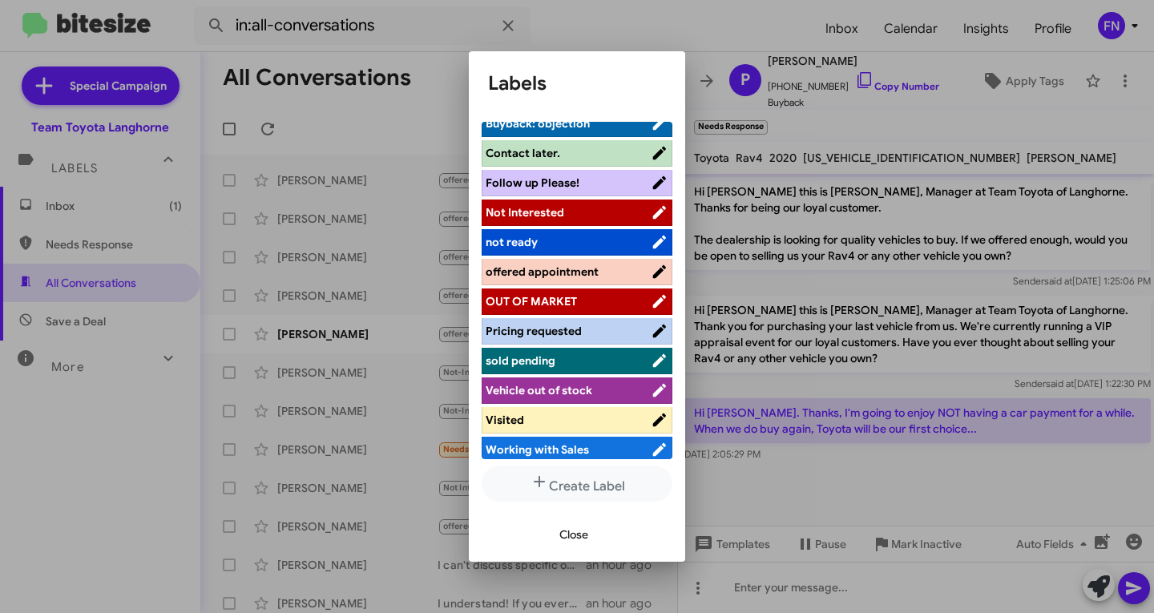
scroll to position [227, 0]
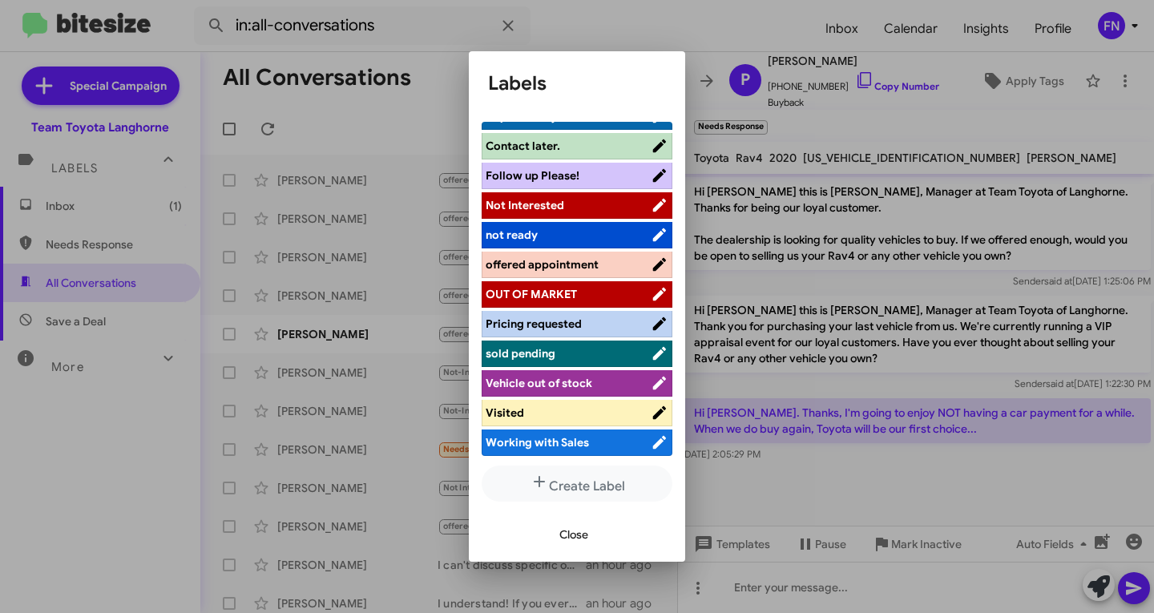
click at [583, 202] on span "Not Interested" at bounding box center [568, 205] width 165 height 16
click at [607, 543] on div "Close" at bounding box center [577, 534] width 178 height 54
click at [581, 542] on span "Close" at bounding box center [573, 534] width 29 height 29
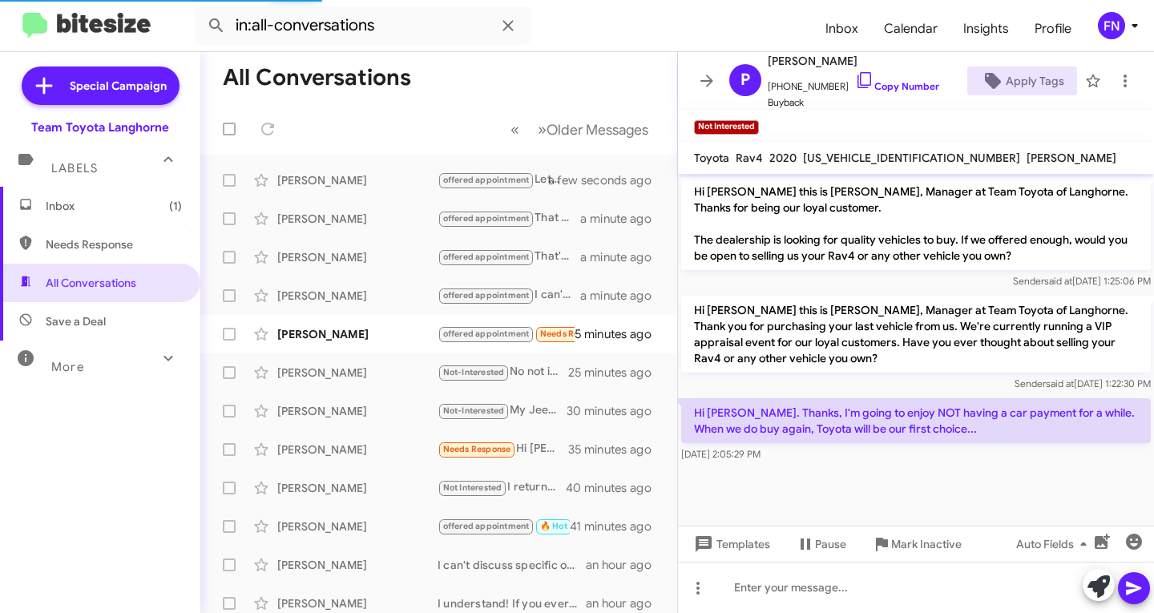
click at [107, 202] on span "Inbox (1)" at bounding box center [114, 206] width 136 height 16
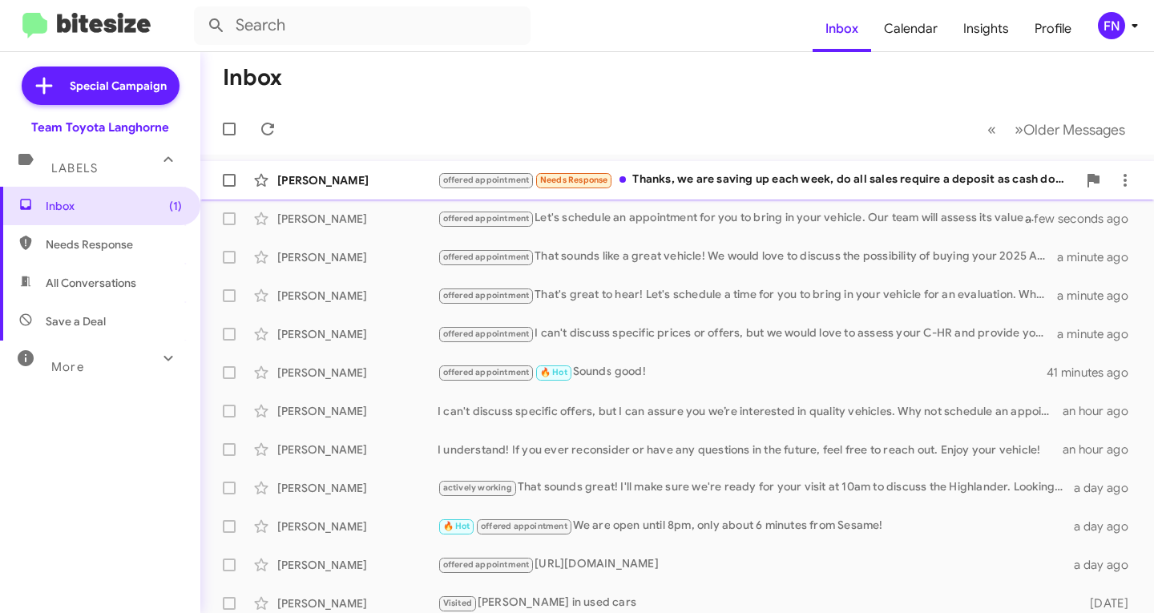
click at [645, 189] on div "offered appointment Needs Response Thanks, we are saving up each week, do all s…" at bounding box center [758, 180] width 640 height 18
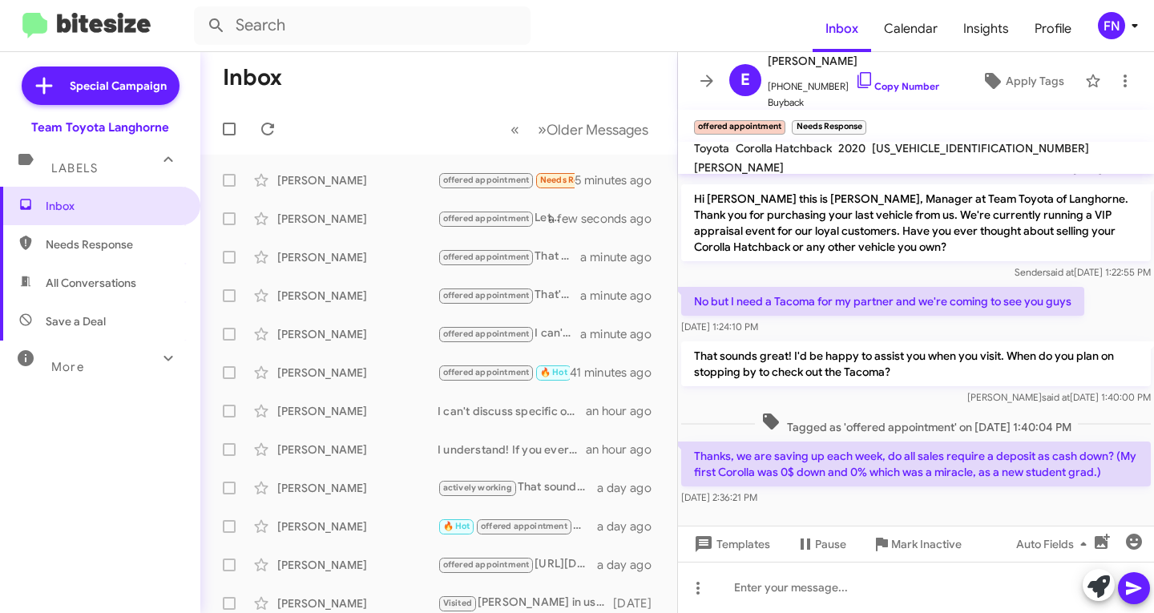
scroll to position [209, 0]
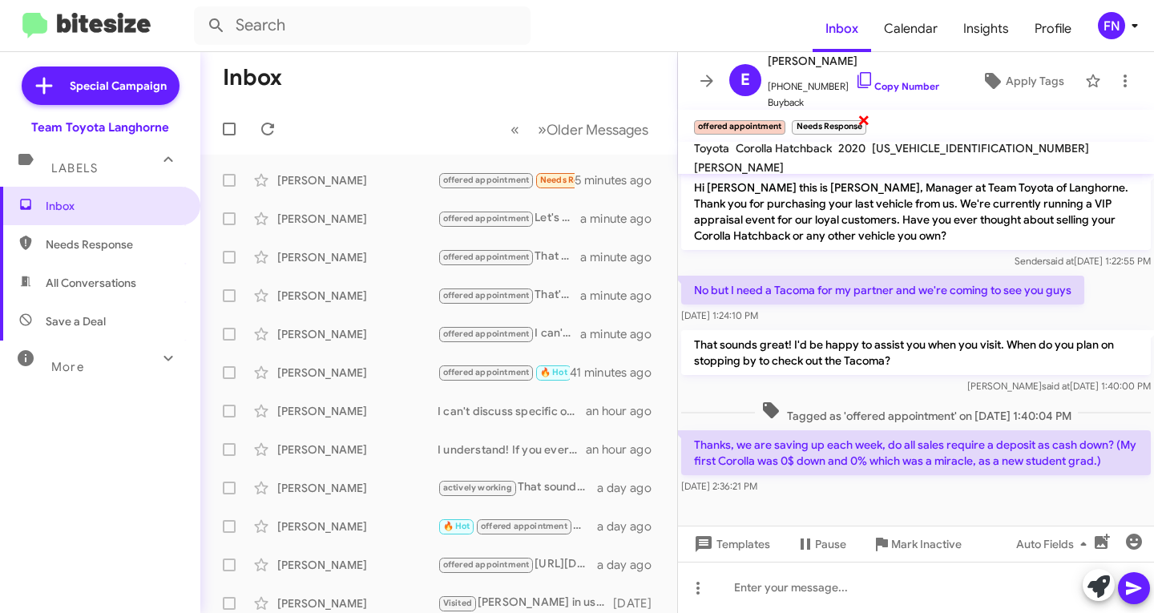
click at [858, 120] on span "×" at bounding box center [864, 119] width 13 height 19
click at [143, 268] on span "All Conversations" at bounding box center [100, 283] width 200 height 38
type input "in:all-conversations"
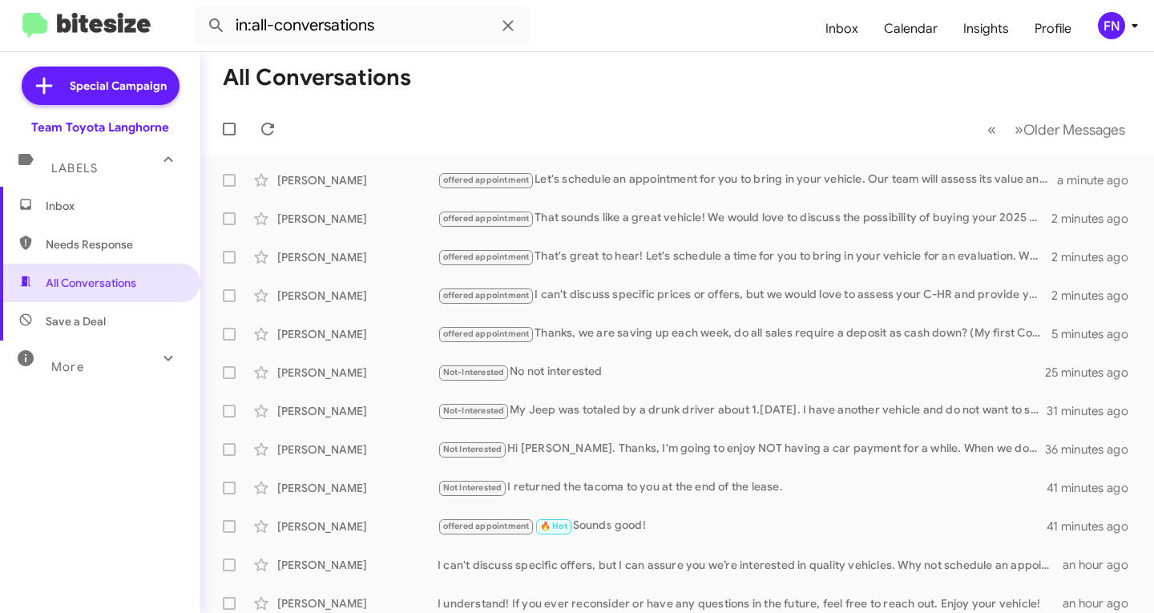
click at [116, 209] on span "Inbox" at bounding box center [114, 206] width 136 height 16
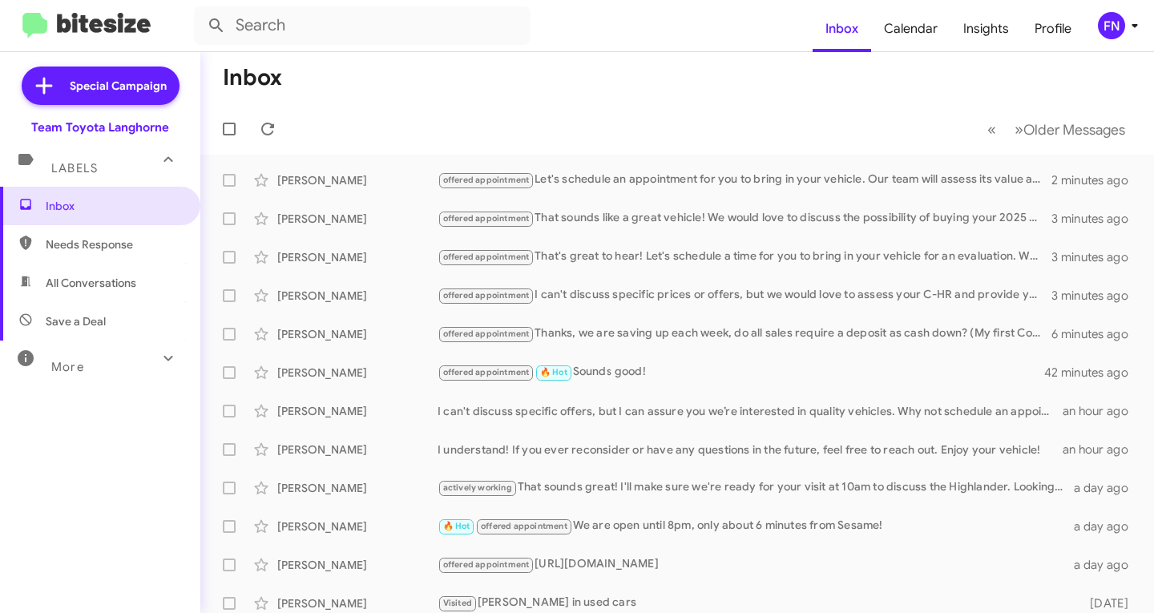
click at [95, 274] on span "All Conversations" at bounding box center [100, 283] width 200 height 38
type input "in:all-conversations"
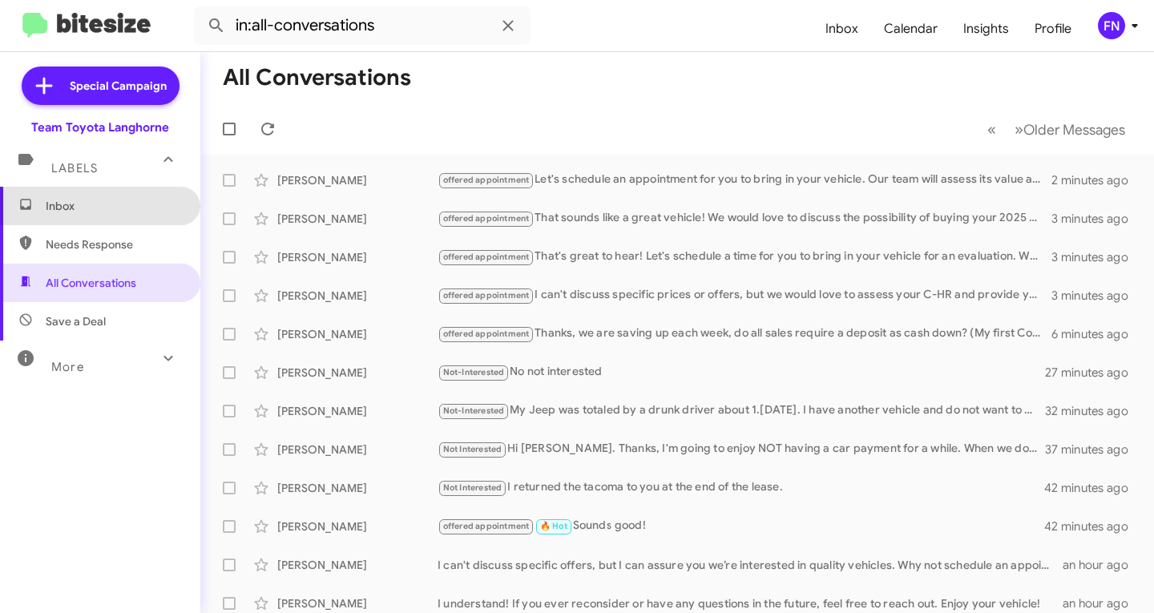
click at [119, 199] on span "Inbox" at bounding box center [114, 206] width 136 height 16
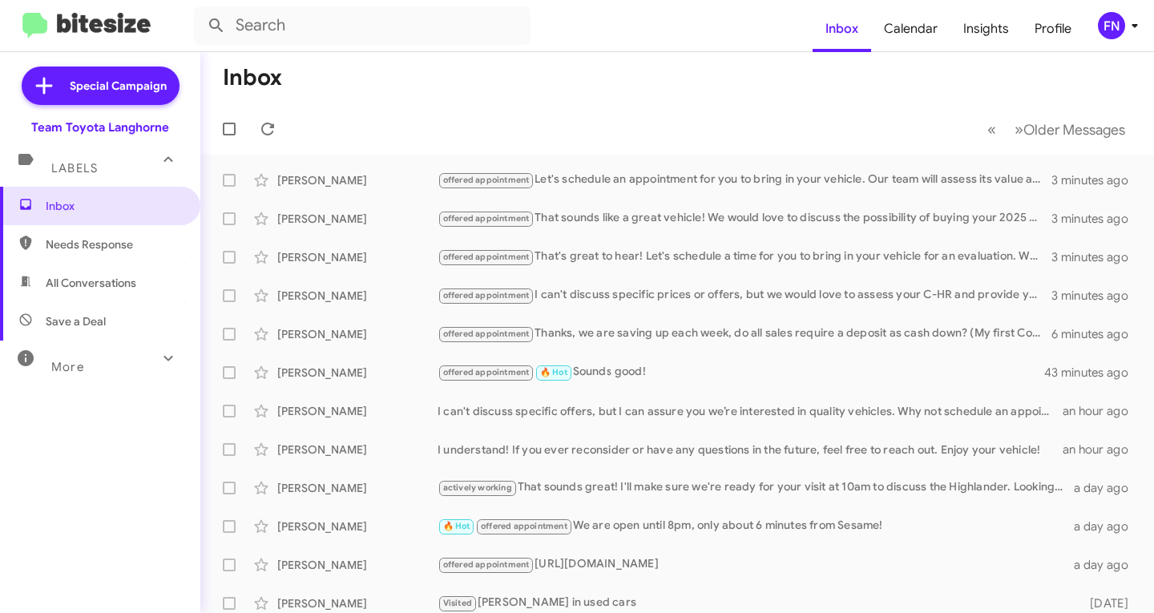
click at [125, 264] on span "All Conversations" at bounding box center [100, 283] width 200 height 38
type input "in:all-conversations"
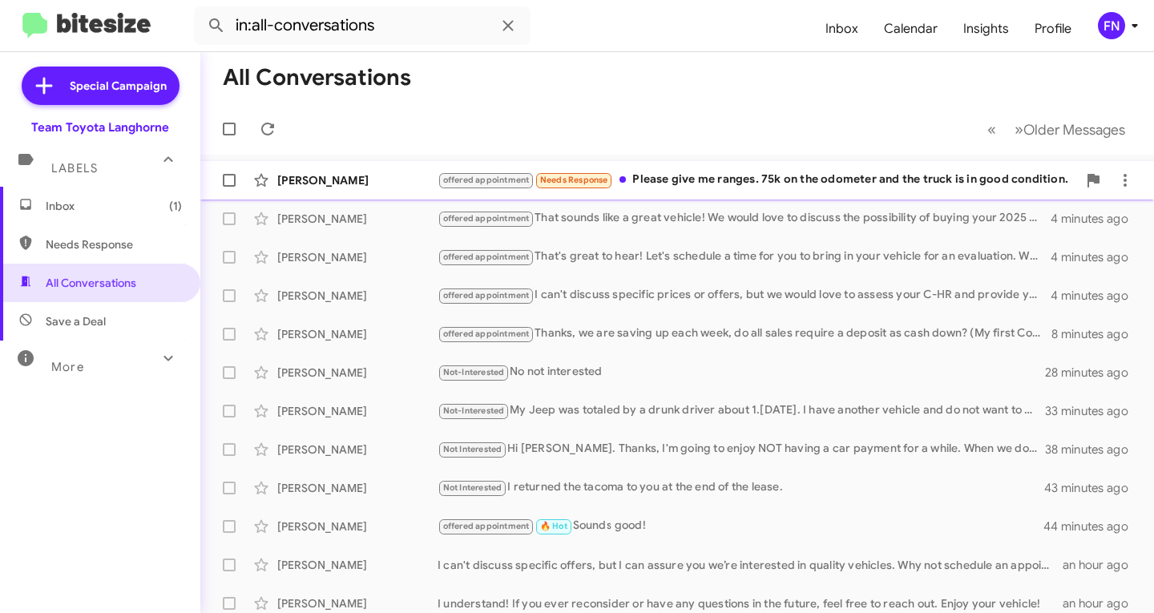
click at [717, 166] on div "[PERSON_NAME] offered appointment Needs Response Please give me ranges. 75k on …" at bounding box center [677, 180] width 928 height 32
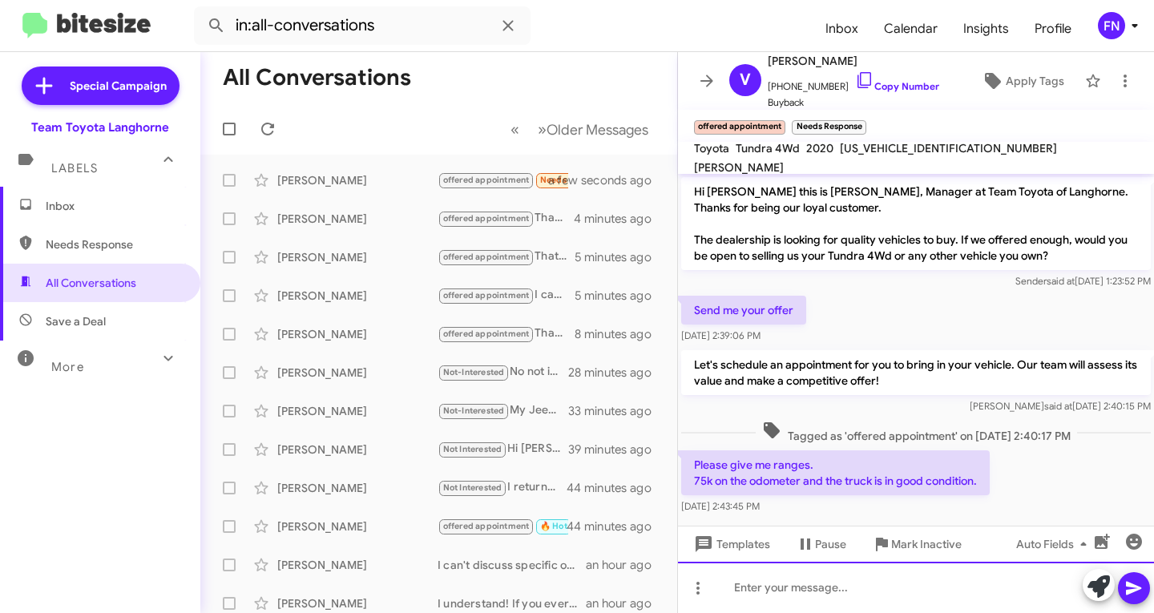
click at [935, 589] on div at bounding box center [916, 587] width 476 height 51
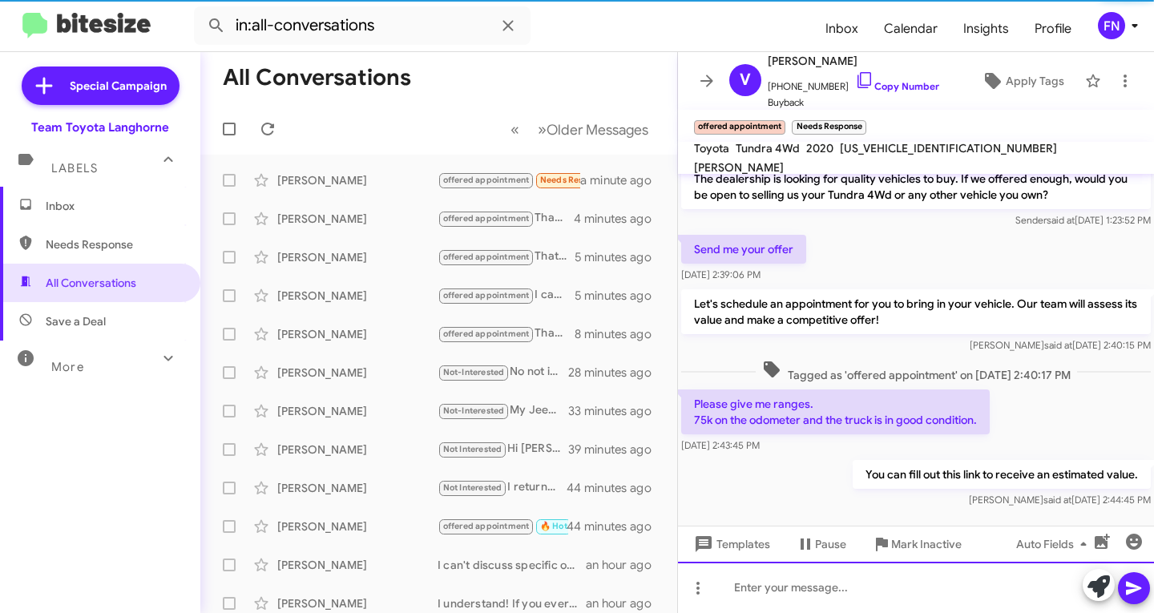
scroll to position [71, 0]
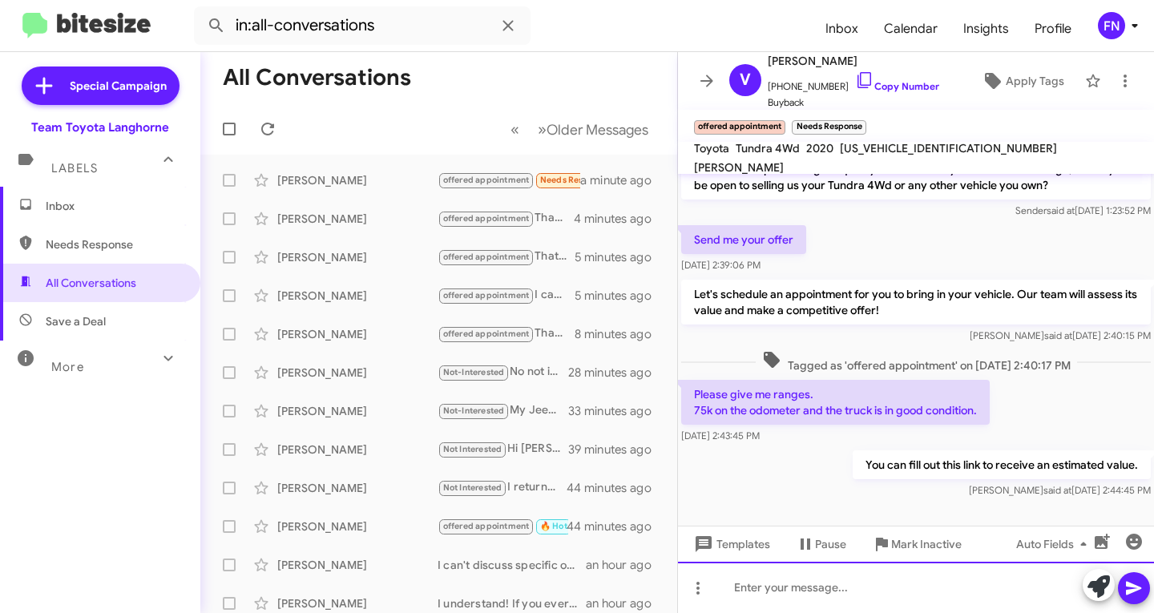
click at [761, 575] on div at bounding box center [916, 587] width 476 height 51
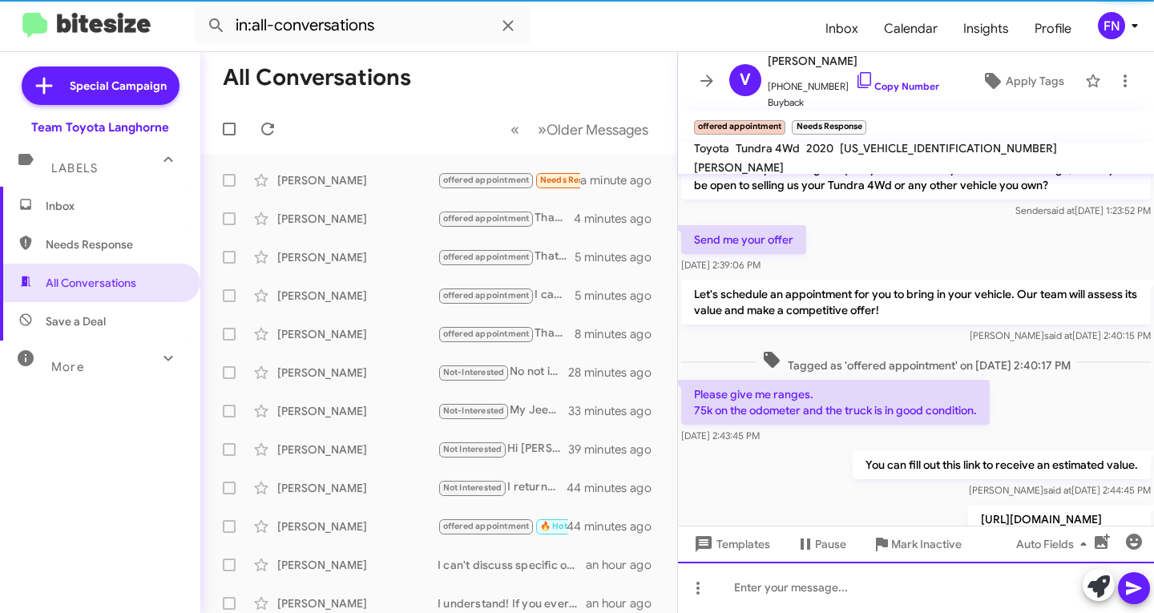
scroll to position [129, 0]
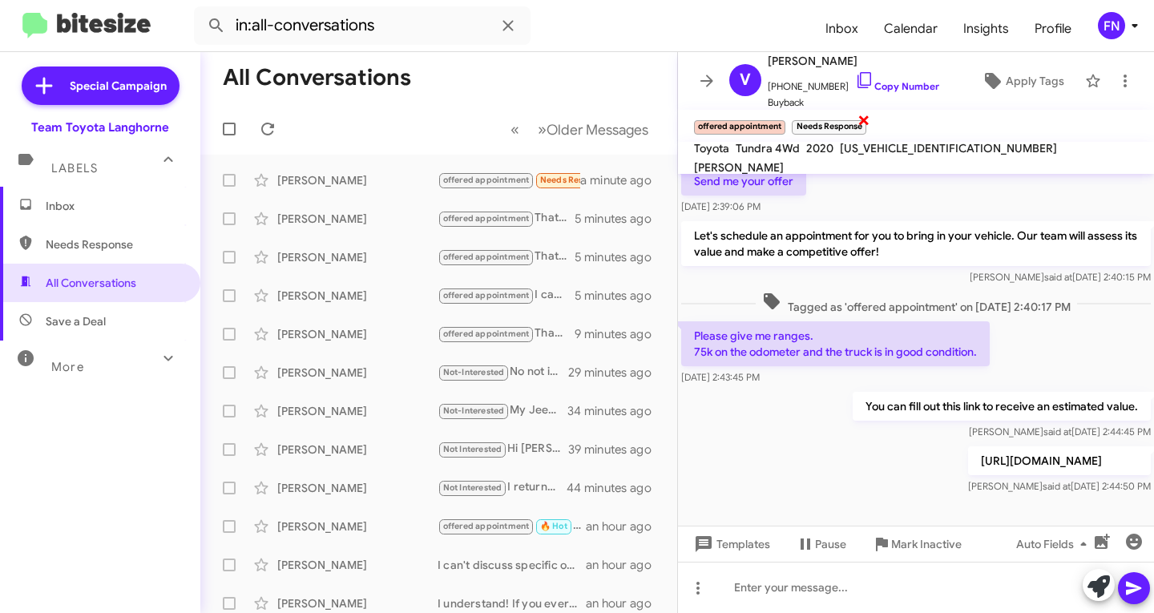
click at [862, 122] on span "×" at bounding box center [864, 119] width 13 height 19
click at [115, 278] on span "All Conversations" at bounding box center [91, 283] width 91 height 16
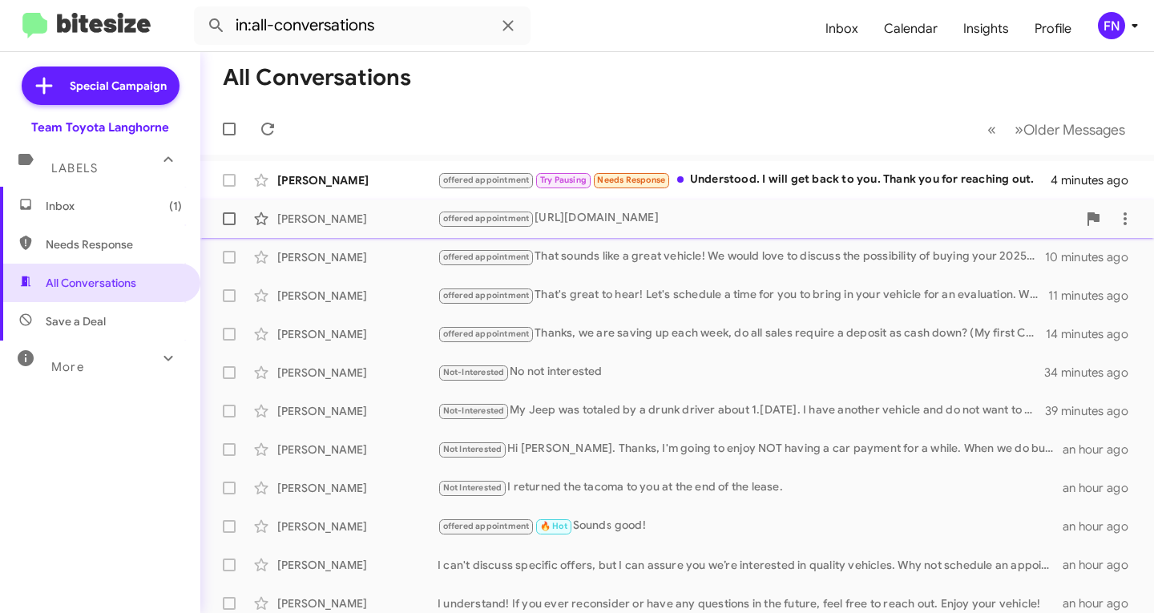
click at [730, 210] on div "offered appointment [URL][DOMAIN_NAME]" at bounding box center [758, 218] width 640 height 18
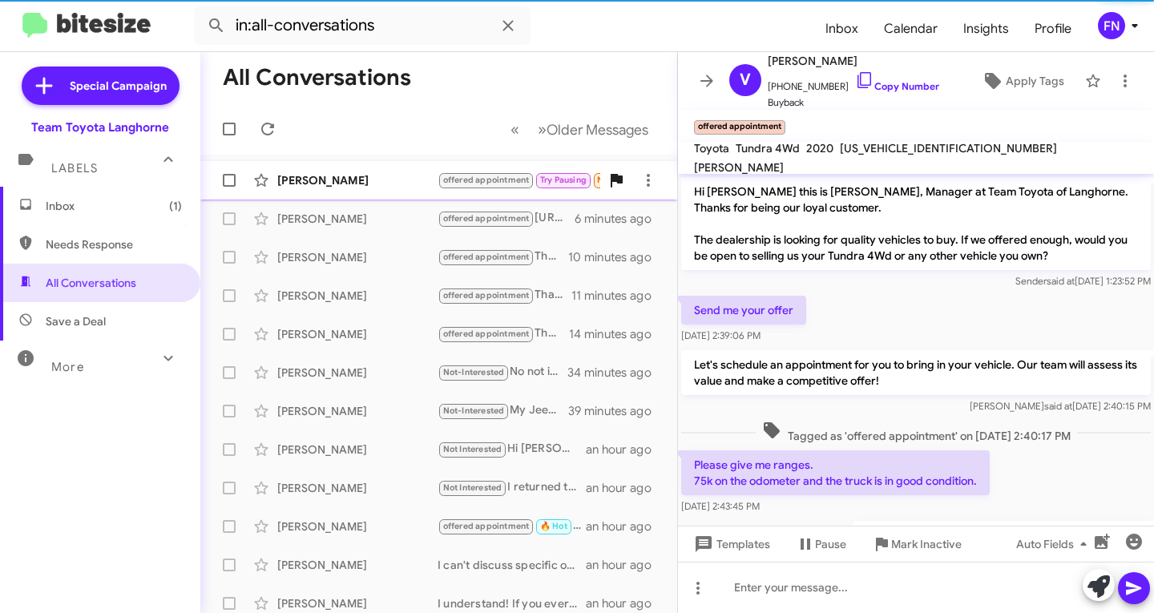
scroll to position [97, 0]
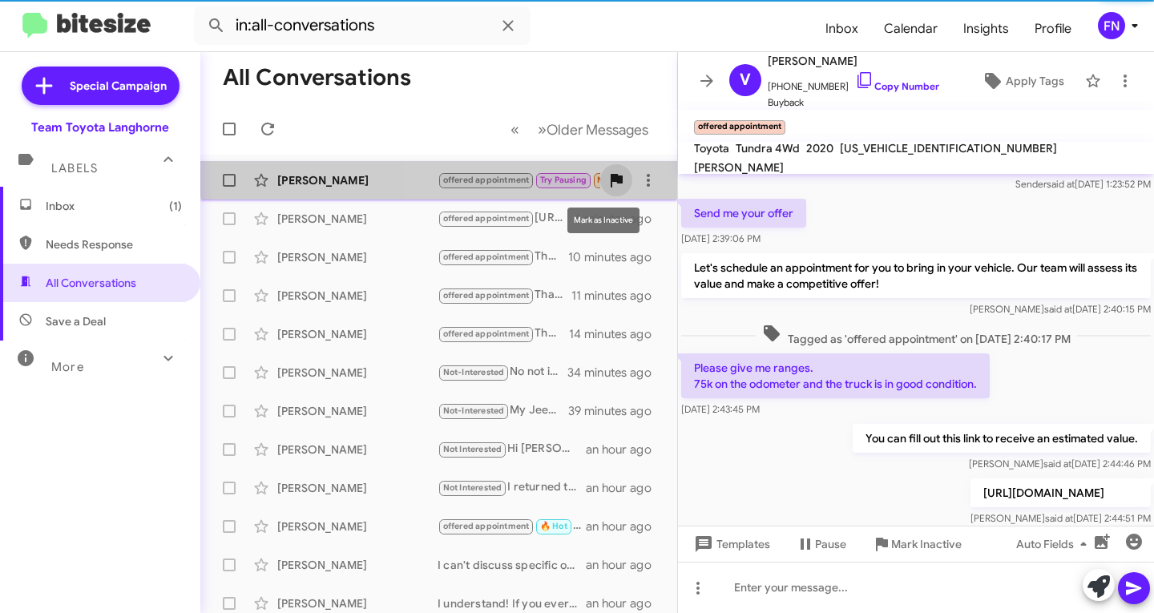
click at [607, 171] on icon at bounding box center [616, 180] width 19 height 19
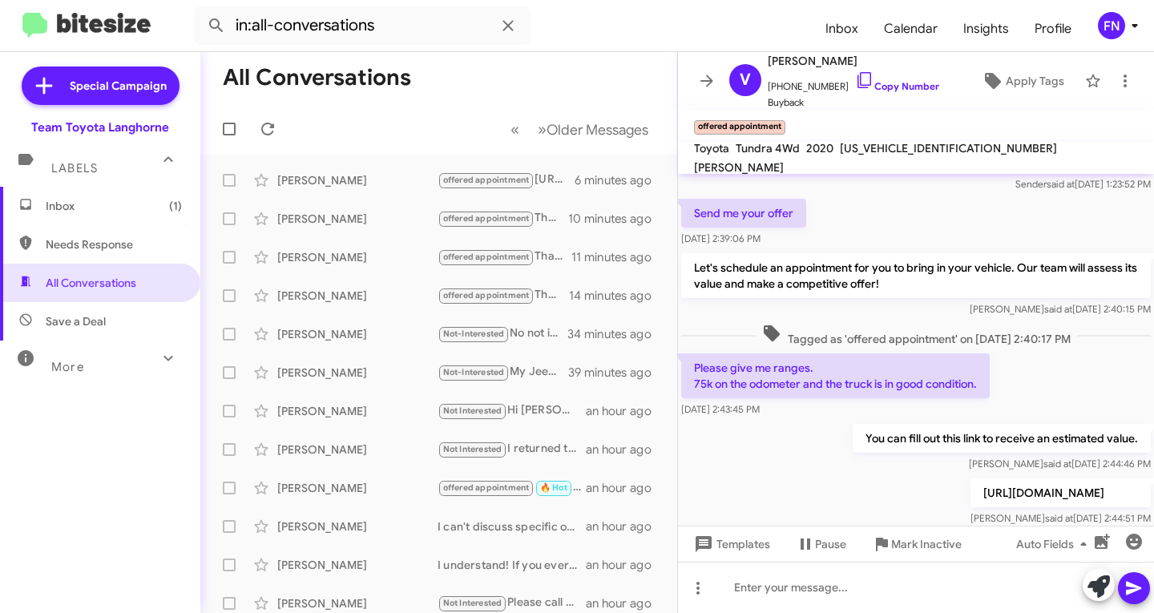
click at [73, 197] on span "Inbox (1)" at bounding box center [100, 206] width 200 height 38
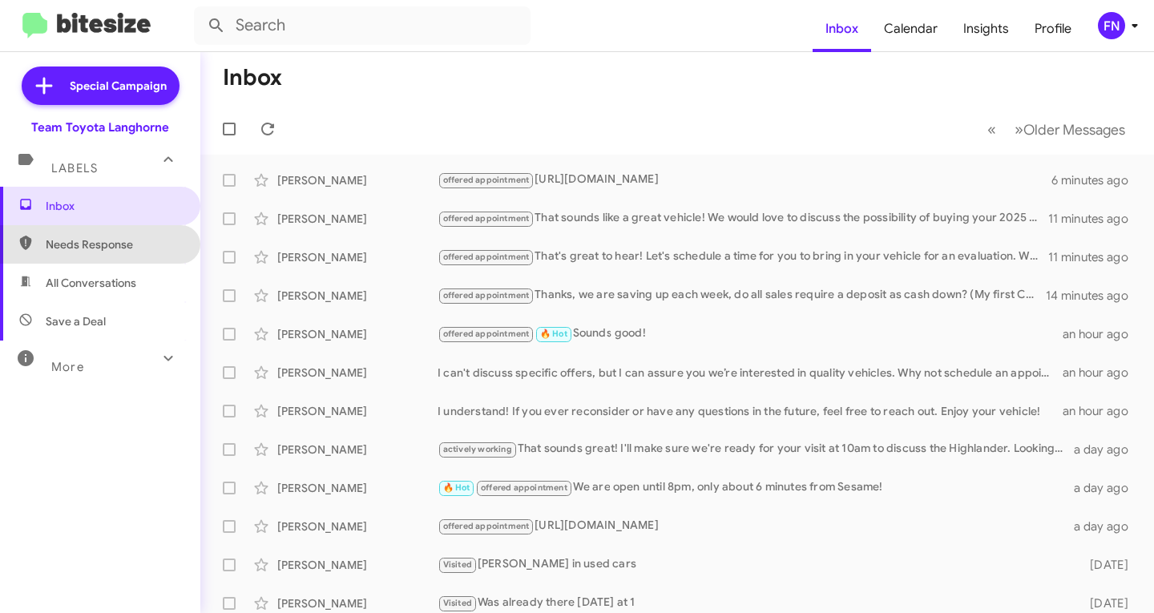
click at [100, 247] on span "Needs Response" at bounding box center [114, 244] width 136 height 16
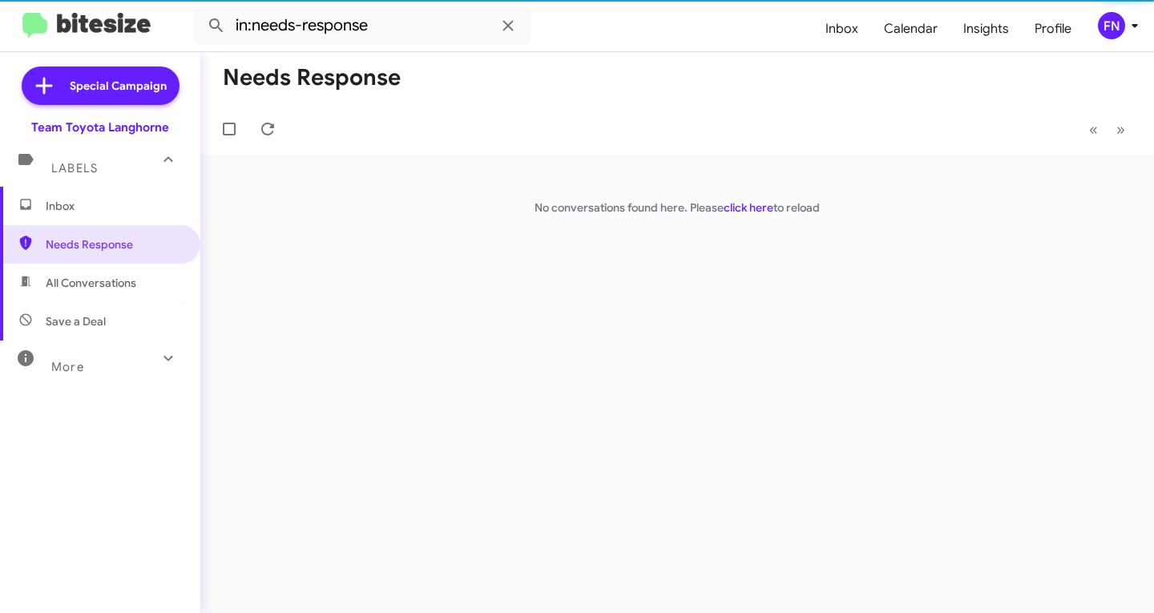
click at [80, 282] on span "All Conversations" at bounding box center [91, 283] width 91 height 16
type input "in:all-conversations"
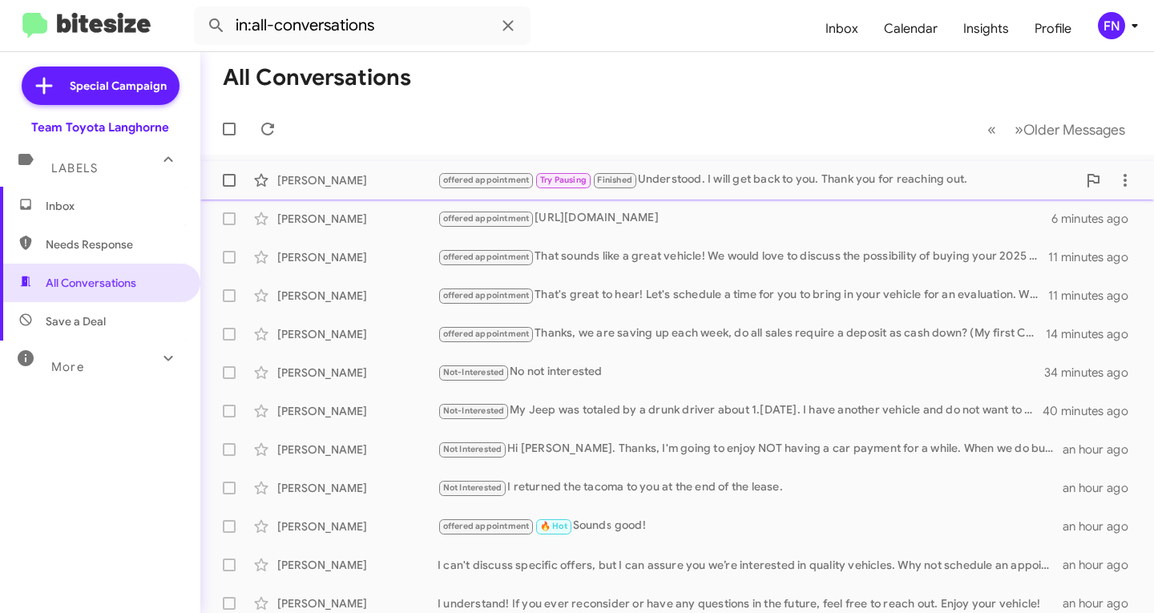
click at [375, 172] on div "[PERSON_NAME]" at bounding box center [357, 180] width 160 height 16
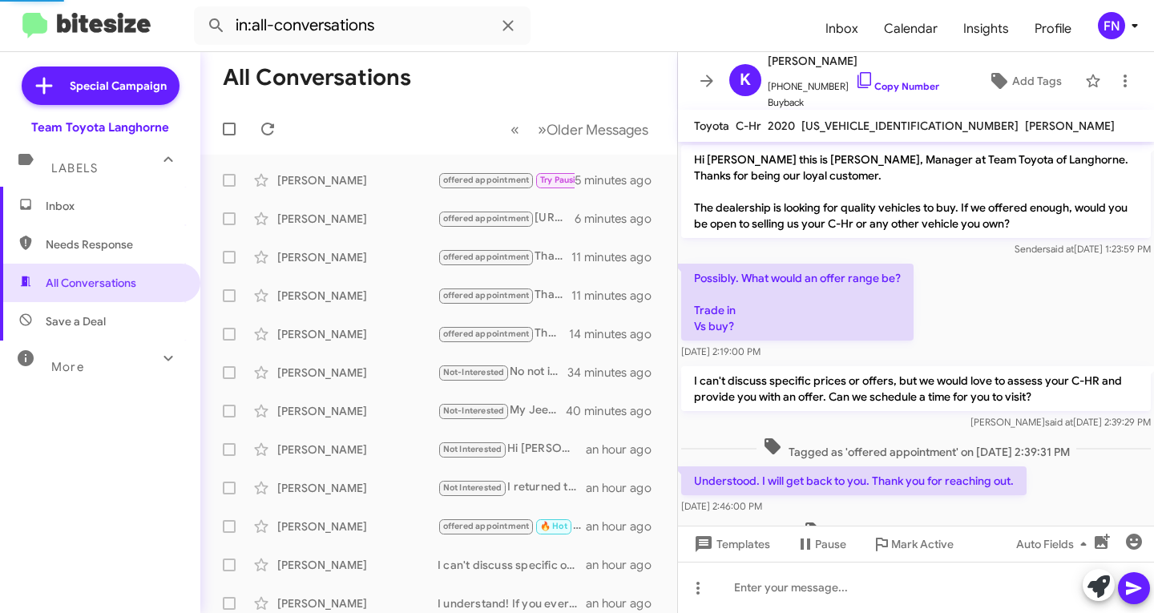
scroll to position [14, 0]
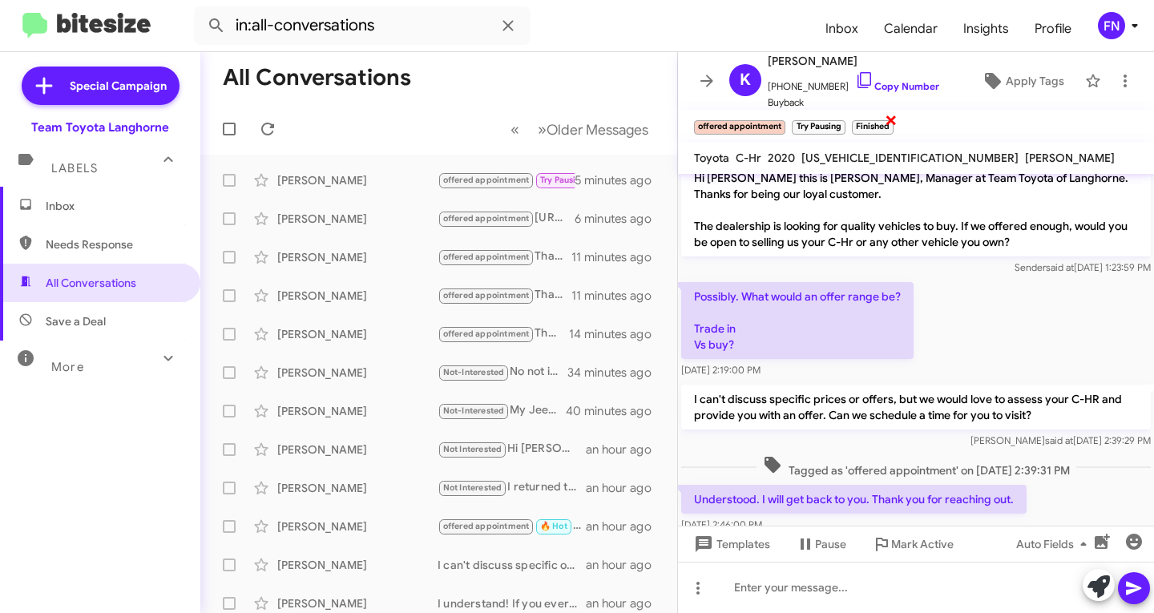
click at [887, 125] on span "×" at bounding box center [891, 119] width 13 height 19
click at [841, 120] on span "×" at bounding box center [843, 119] width 13 height 19
click at [131, 220] on span "Inbox" at bounding box center [100, 206] width 200 height 38
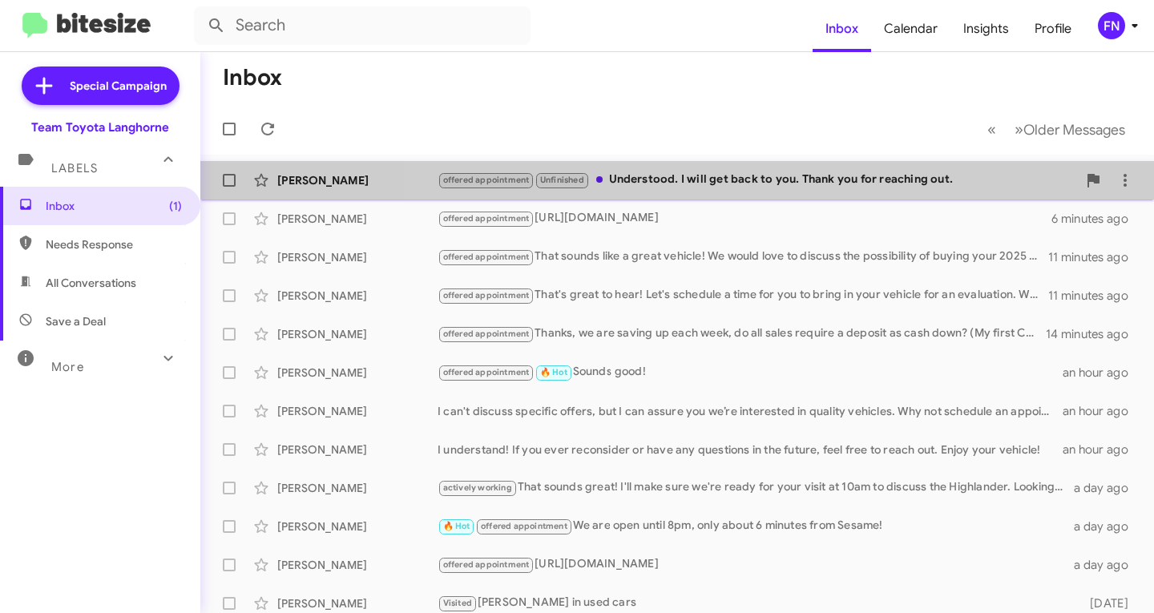
click at [762, 169] on div "[PERSON_NAME] offered appointment Unfinished Understood. I will get back to you…" at bounding box center [677, 180] width 928 height 32
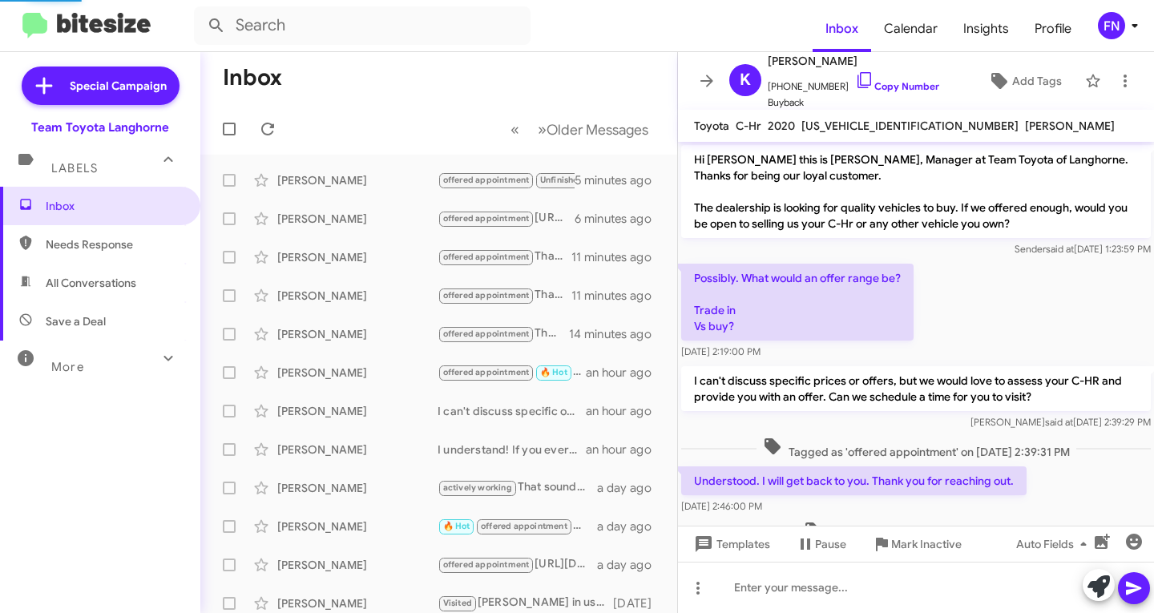
scroll to position [113, 0]
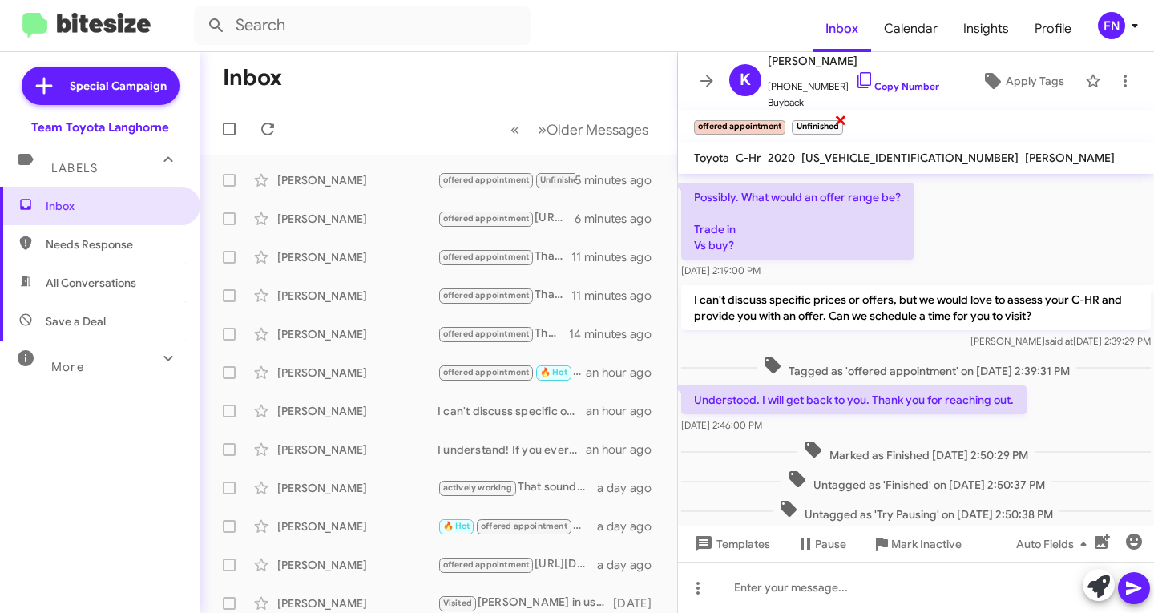
click at [844, 121] on span "×" at bounding box center [840, 119] width 13 height 19
